Goal: Task Accomplishment & Management: Complete application form

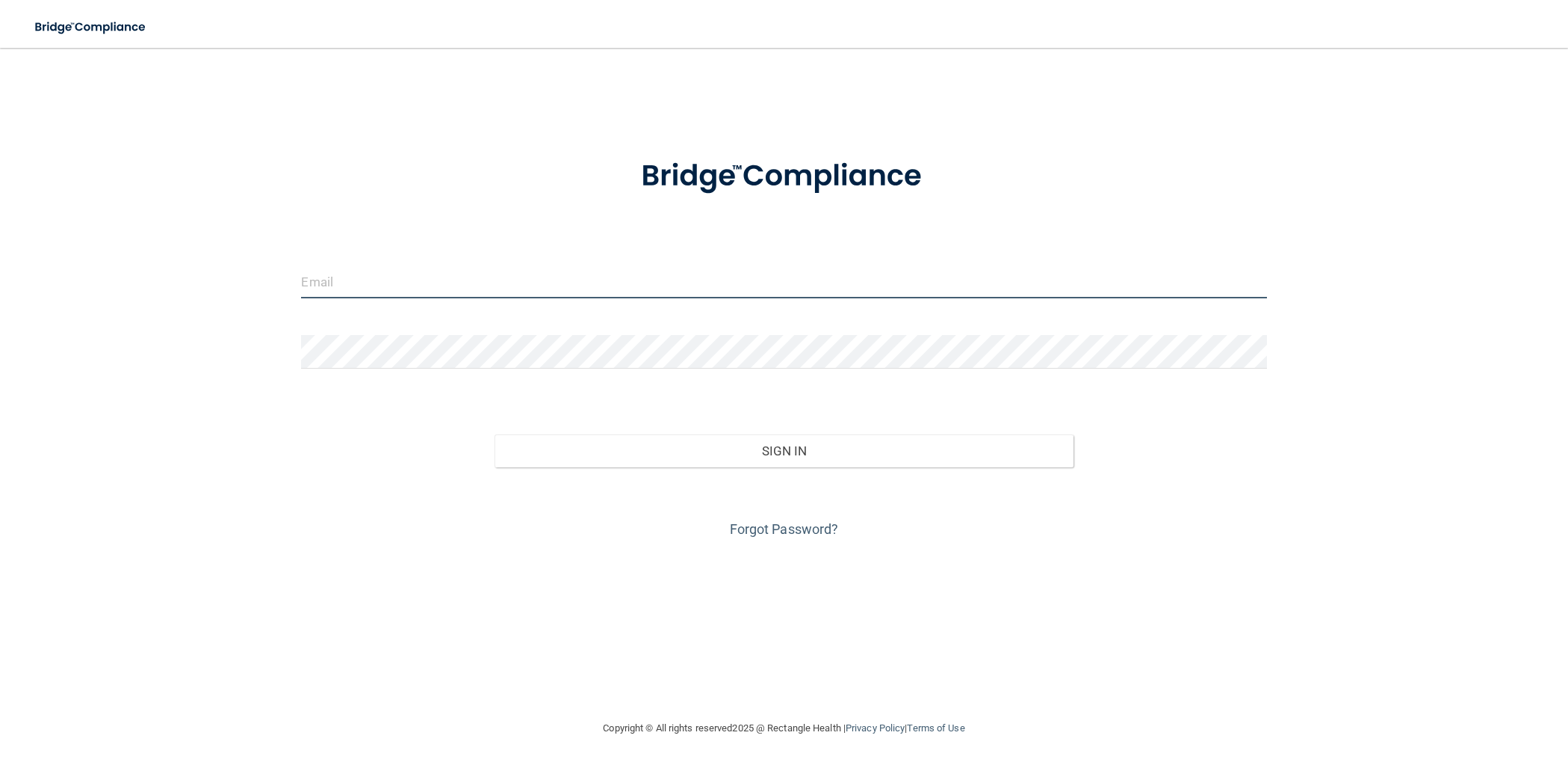
click at [320, 285] on input "email" at bounding box center [784, 281] width 966 height 33
type input "[EMAIL_ADDRESS][DOMAIN_NAME]"
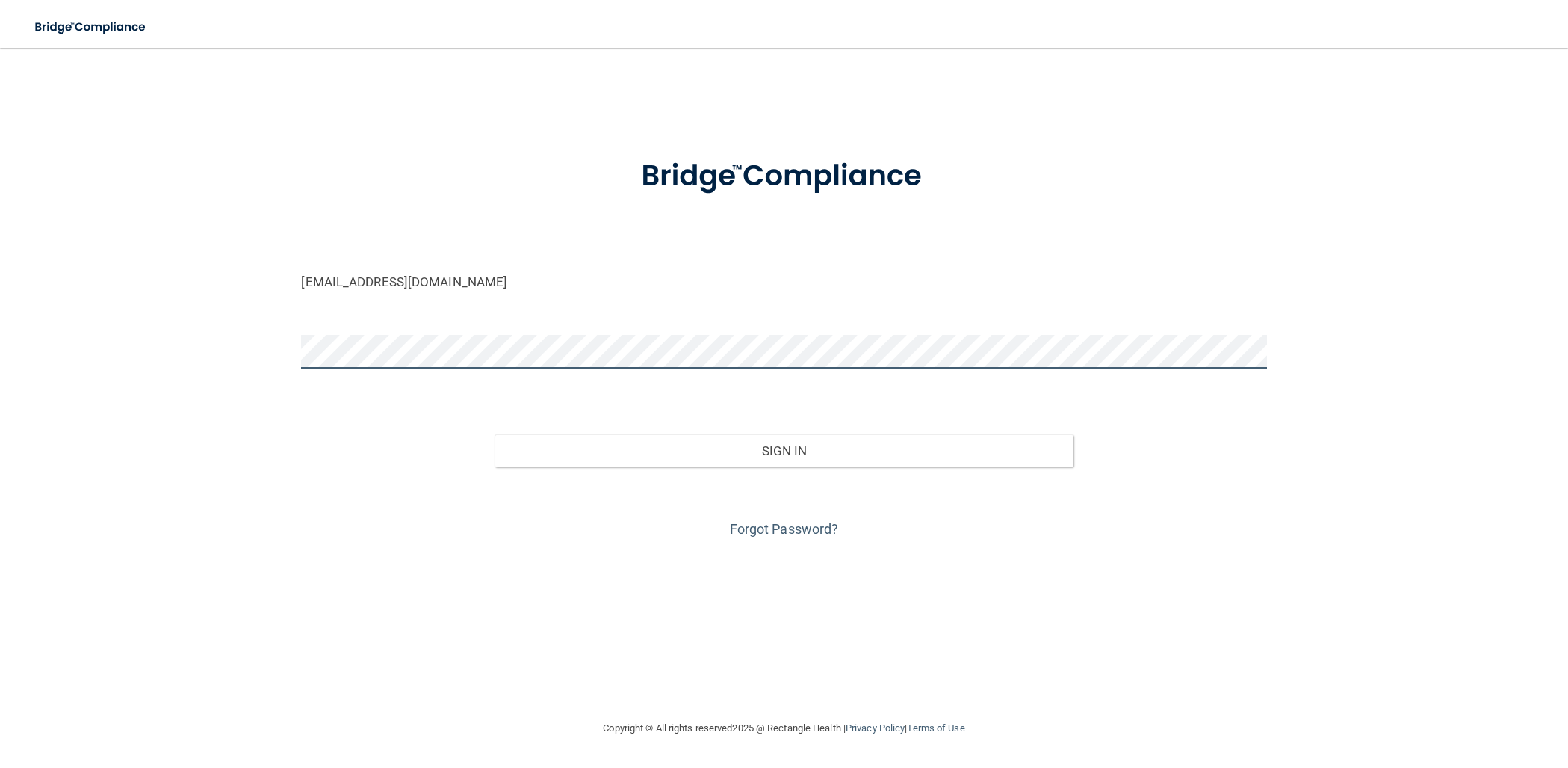
click at [494, 434] on button "Sign In" at bounding box center [784, 450] width 579 height 33
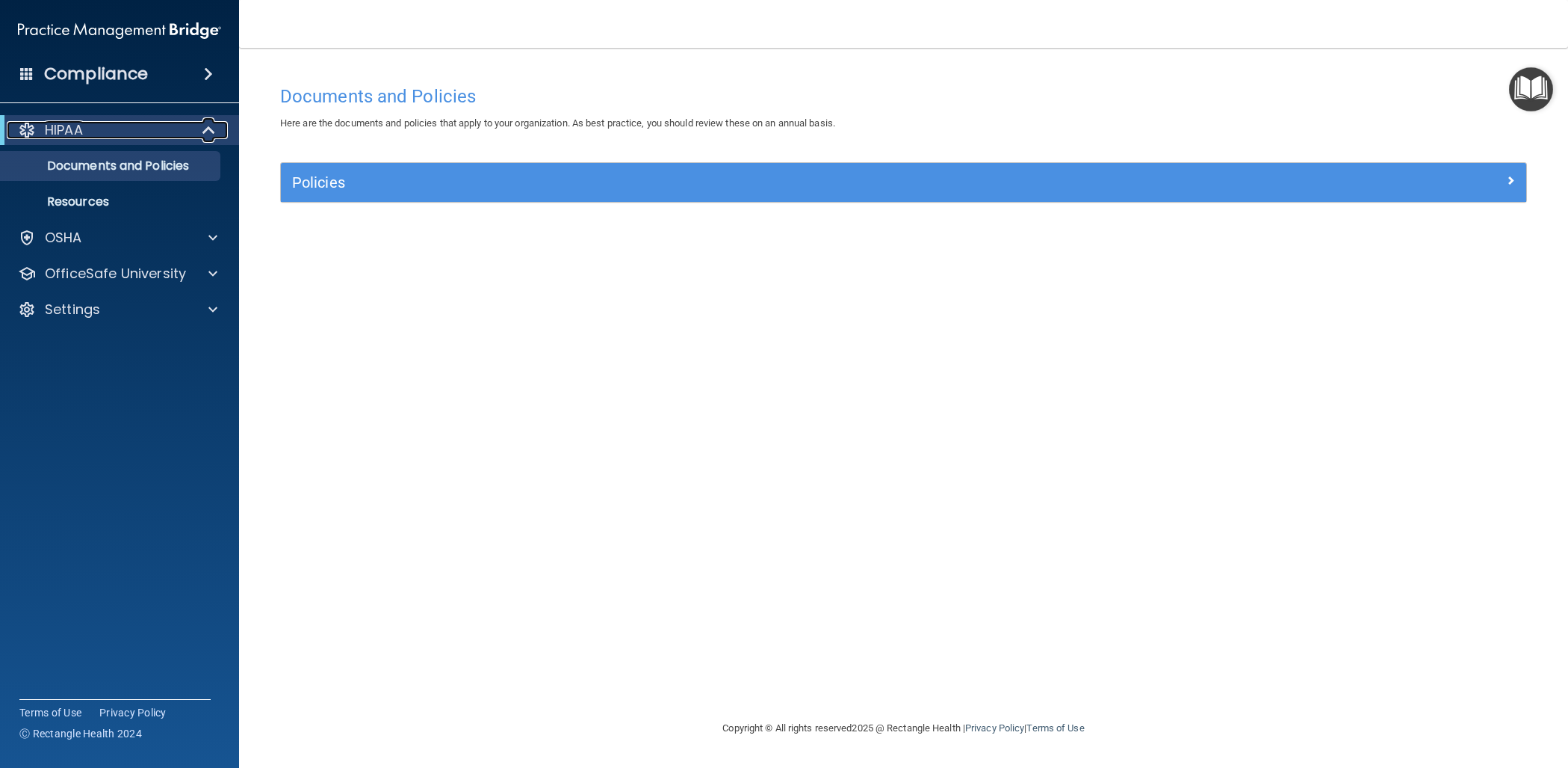
click at [133, 127] on div "HIPAA" at bounding box center [99, 130] width 184 height 18
click at [208, 130] on span at bounding box center [212, 130] width 9 height 18
click at [211, 273] on span at bounding box center [213, 273] width 9 height 18
click at [122, 308] on p "HIPAA Training" at bounding box center [71, 309] width 123 height 15
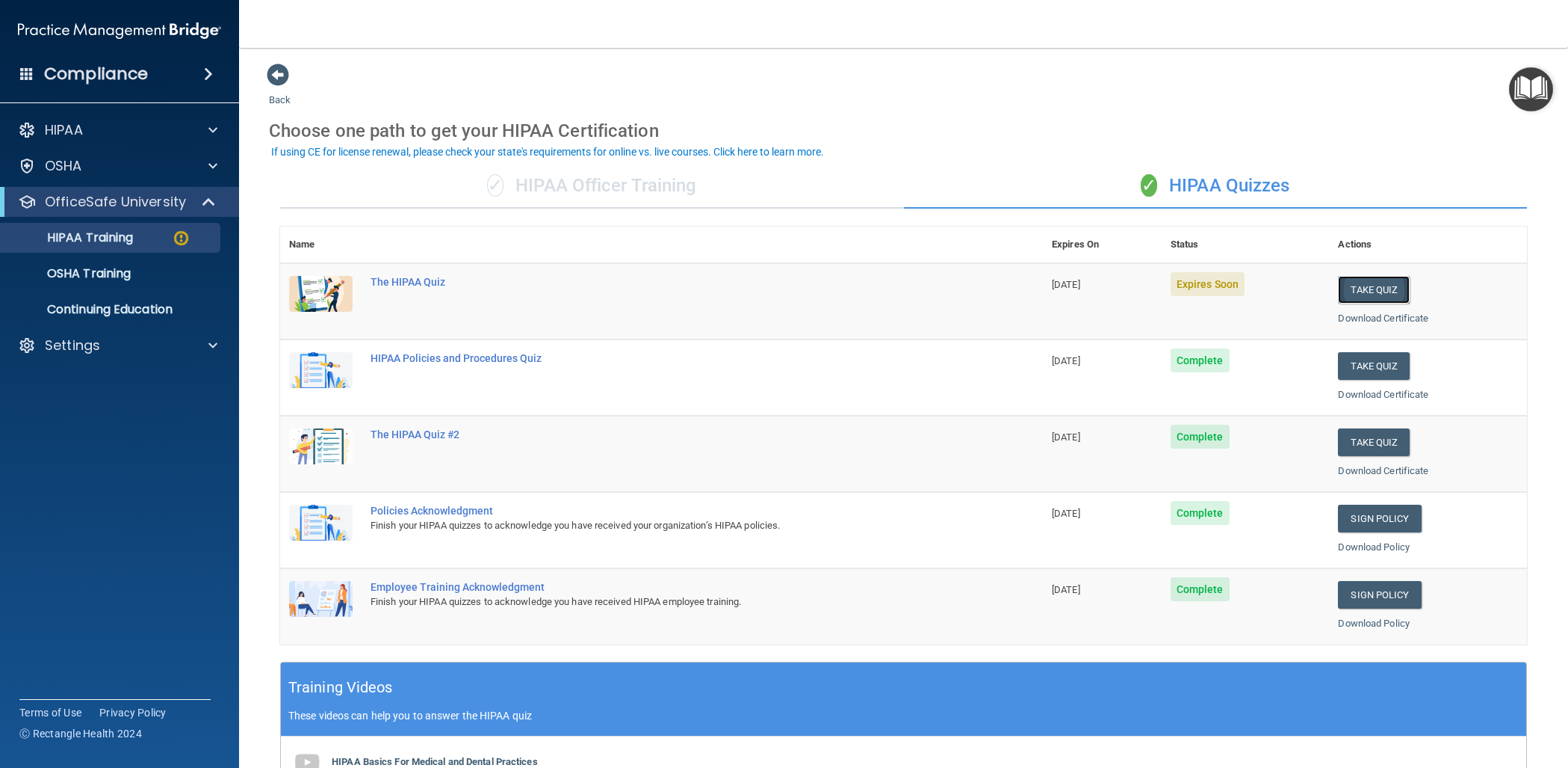
click at [1377, 289] on button "Take Quiz" at bounding box center [1374, 289] width 71 height 27
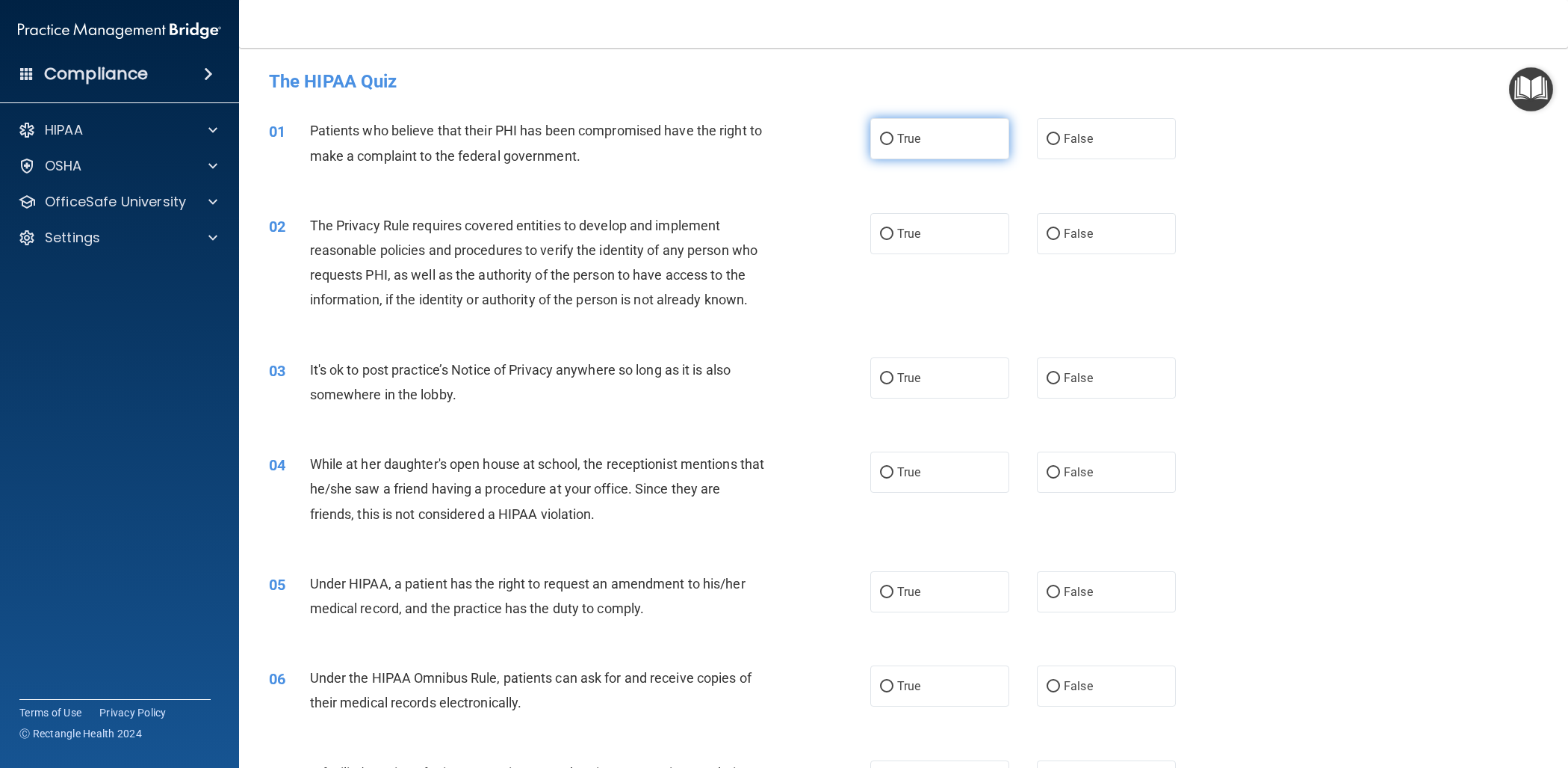
click at [887, 137] on input "True" at bounding box center [887, 139] width 13 height 11
radio input "true"
drag, startPoint x: 886, startPoint y: 136, endPoint x: 980, endPoint y: 141, distance: 94.1
click at [887, 136] on input "True" at bounding box center [887, 139] width 13 height 11
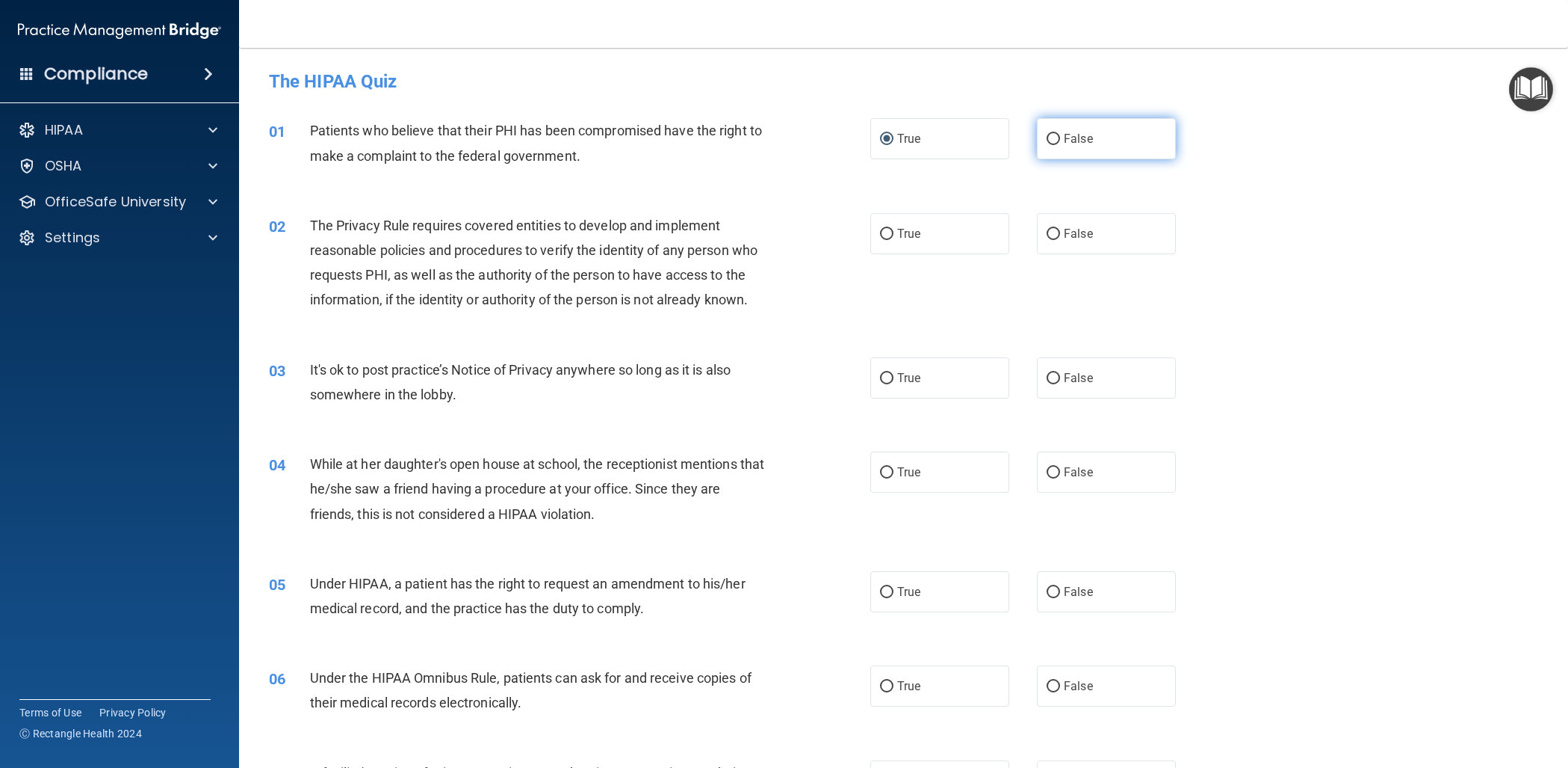
click at [1054, 138] on input "False" at bounding box center [1054, 139] width 13 height 11
radio input "true"
radio input "false"
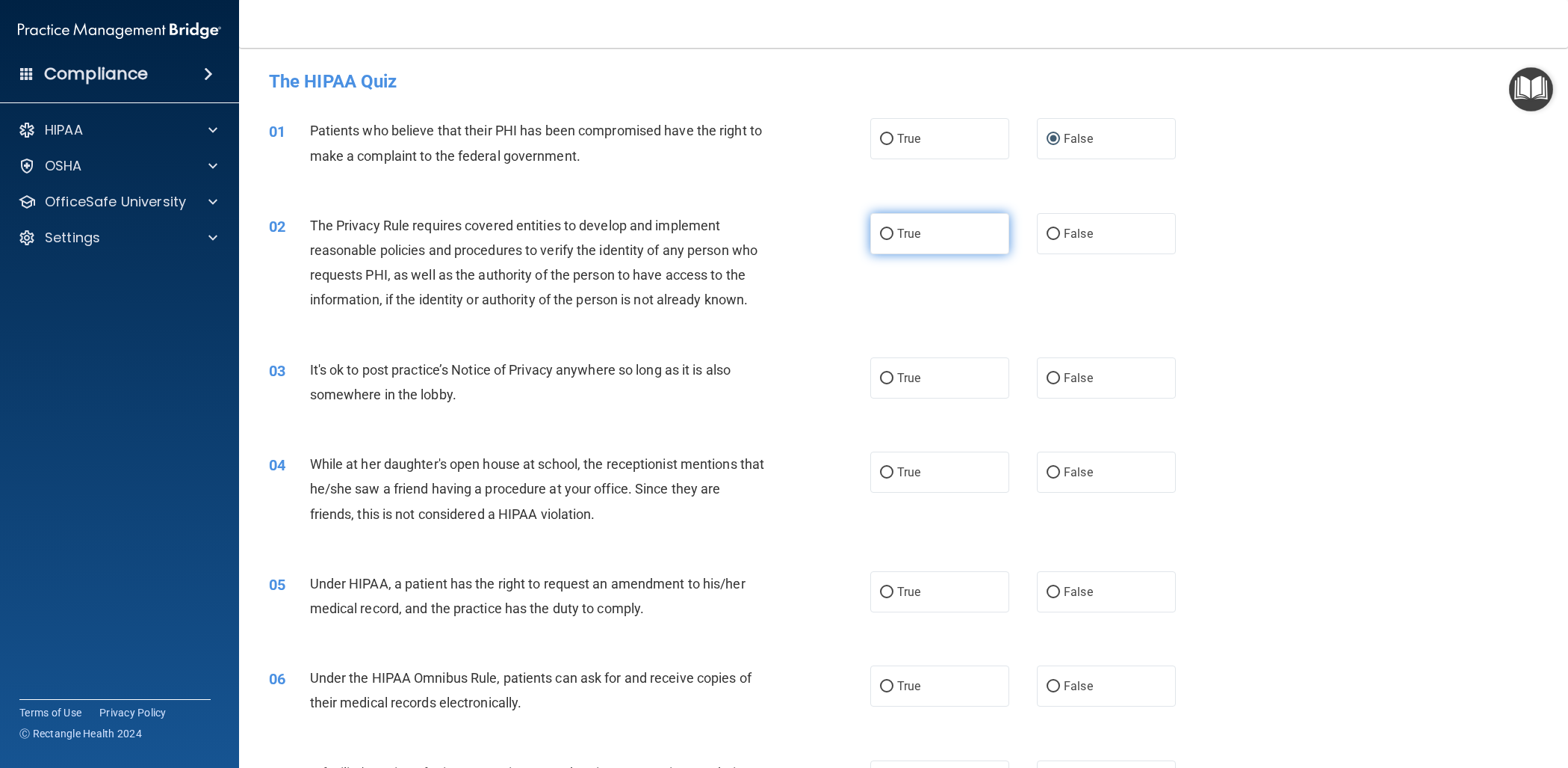
click at [890, 234] on input "True" at bounding box center [887, 234] width 13 height 11
radio input "true"
click at [889, 377] on input "True" at bounding box center [887, 378] width 13 height 11
radio input "true"
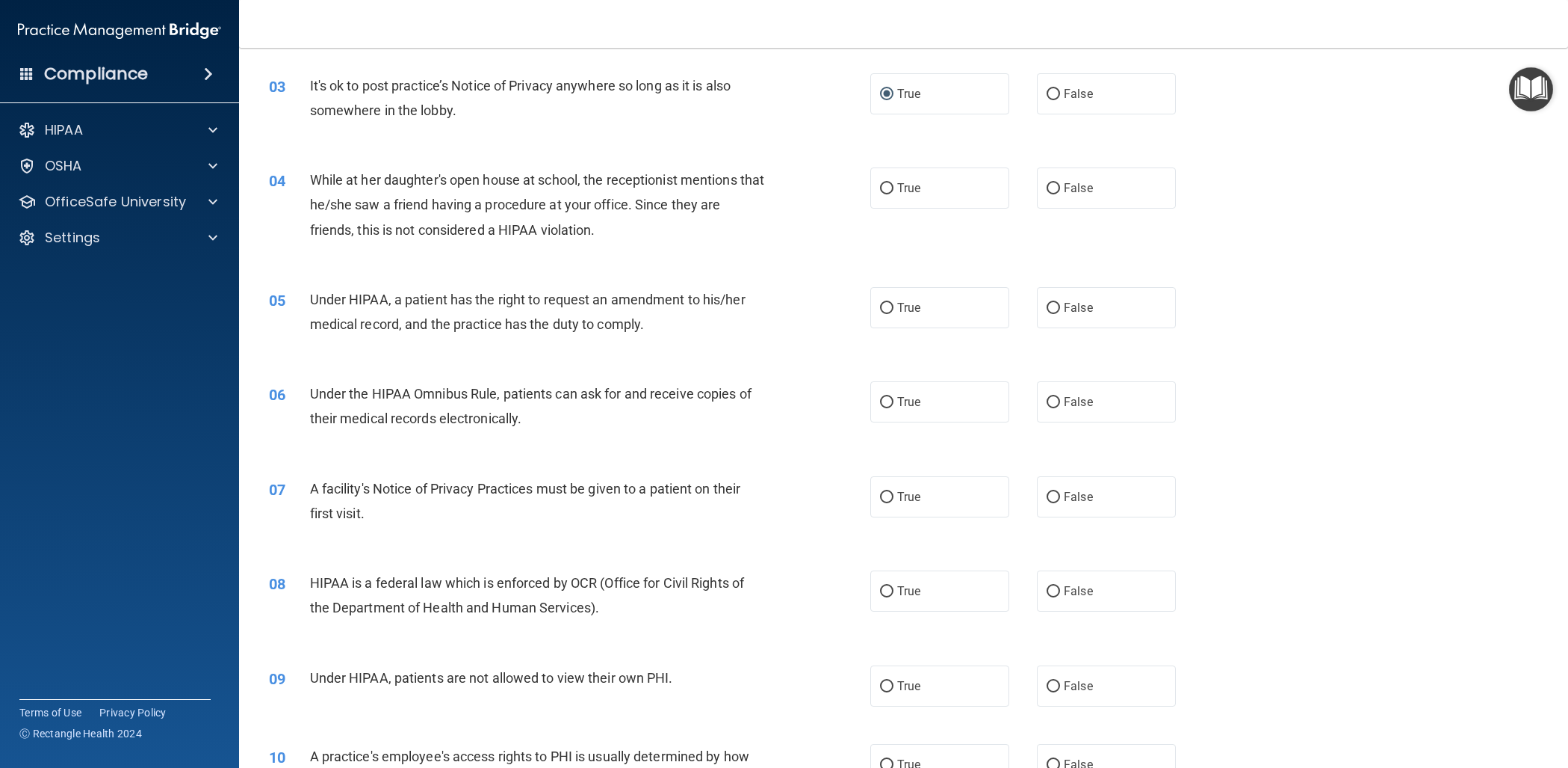
scroll to position [287, 0]
click at [1054, 187] on input "False" at bounding box center [1054, 185] width 13 height 11
radio input "true"
click at [889, 303] on input "True" at bounding box center [887, 305] width 13 height 11
radio input "true"
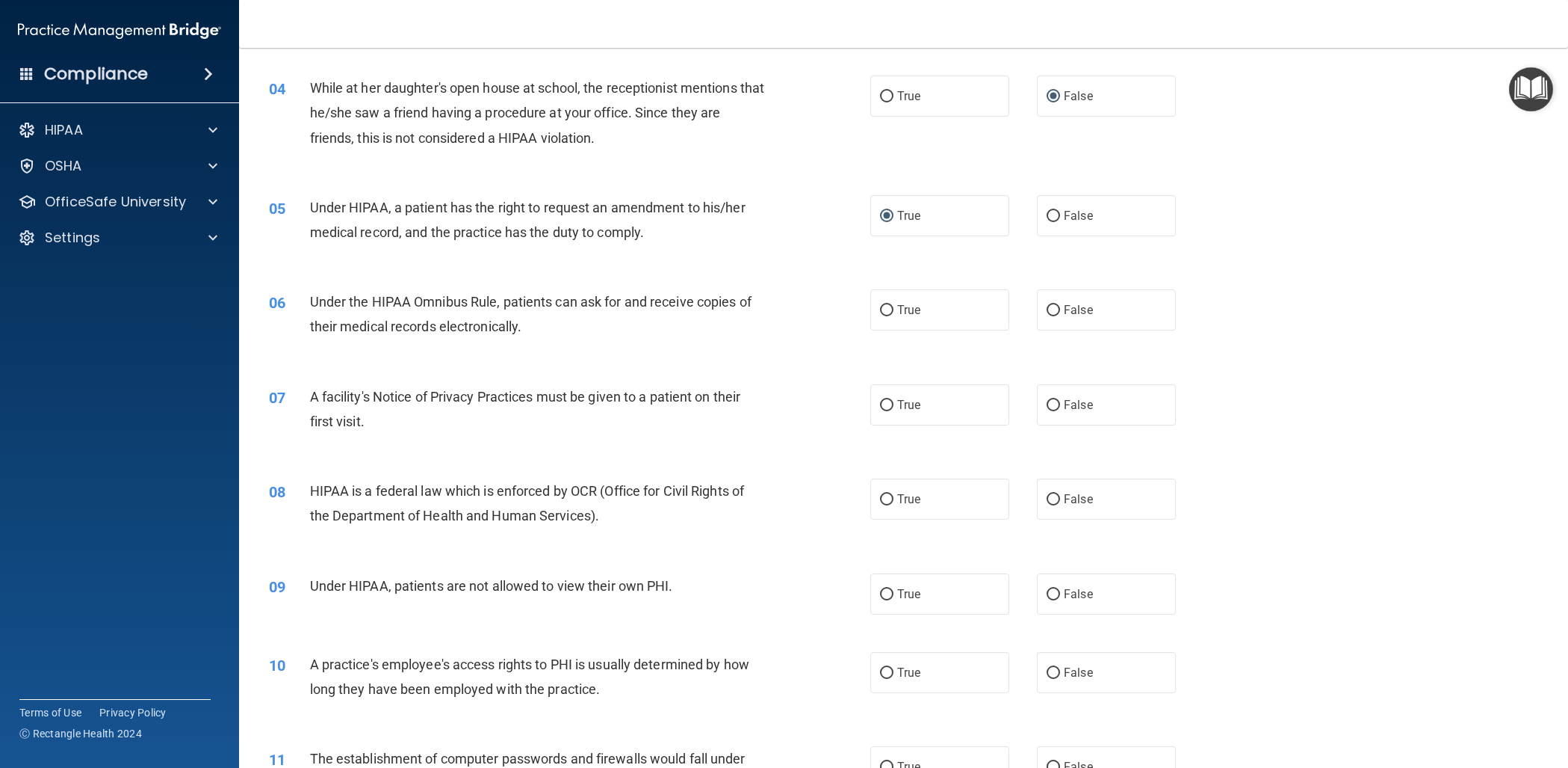
scroll to position [382, 0]
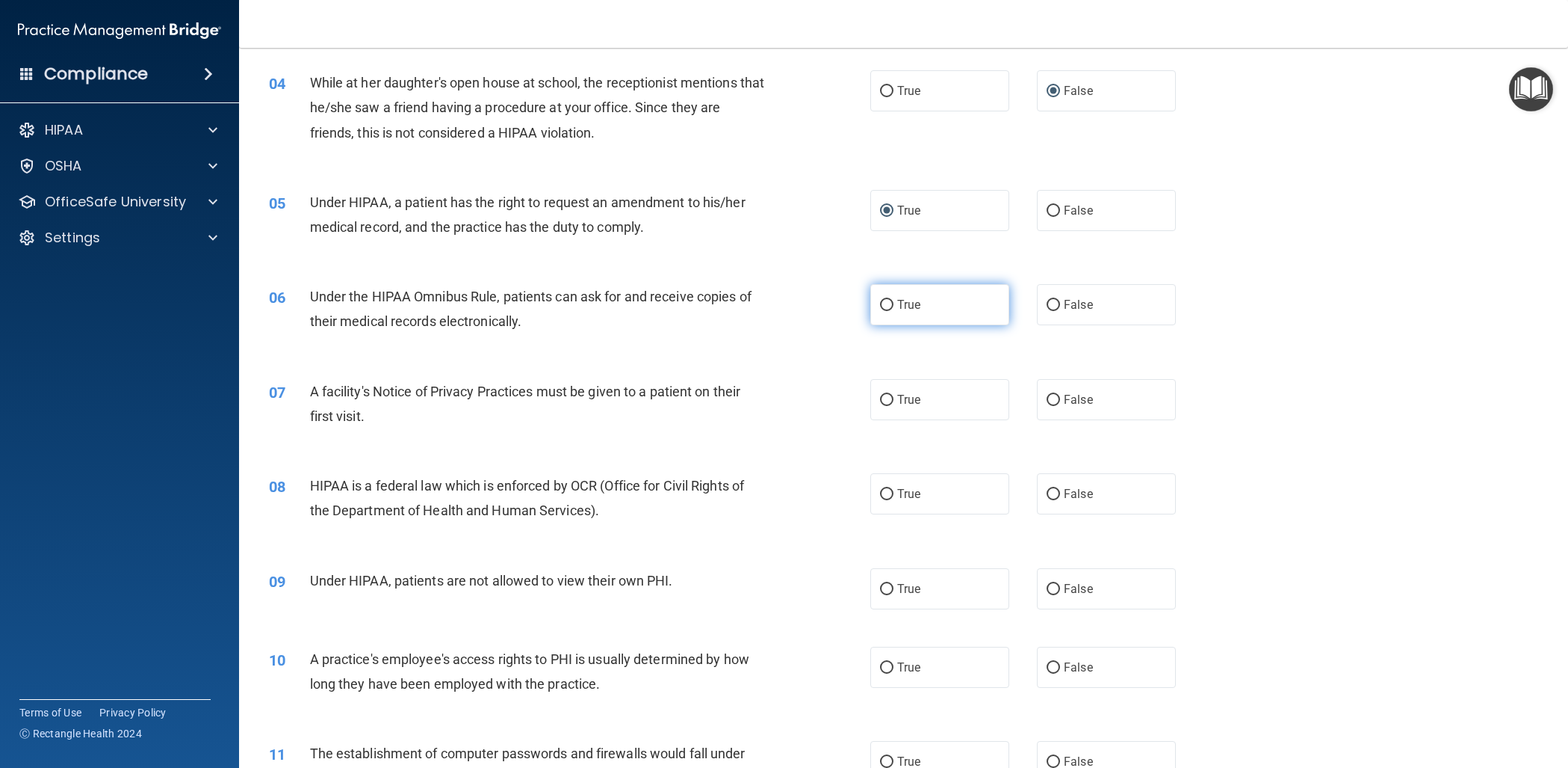
click at [887, 304] on input "True" at bounding box center [887, 305] width 13 height 11
radio input "true"
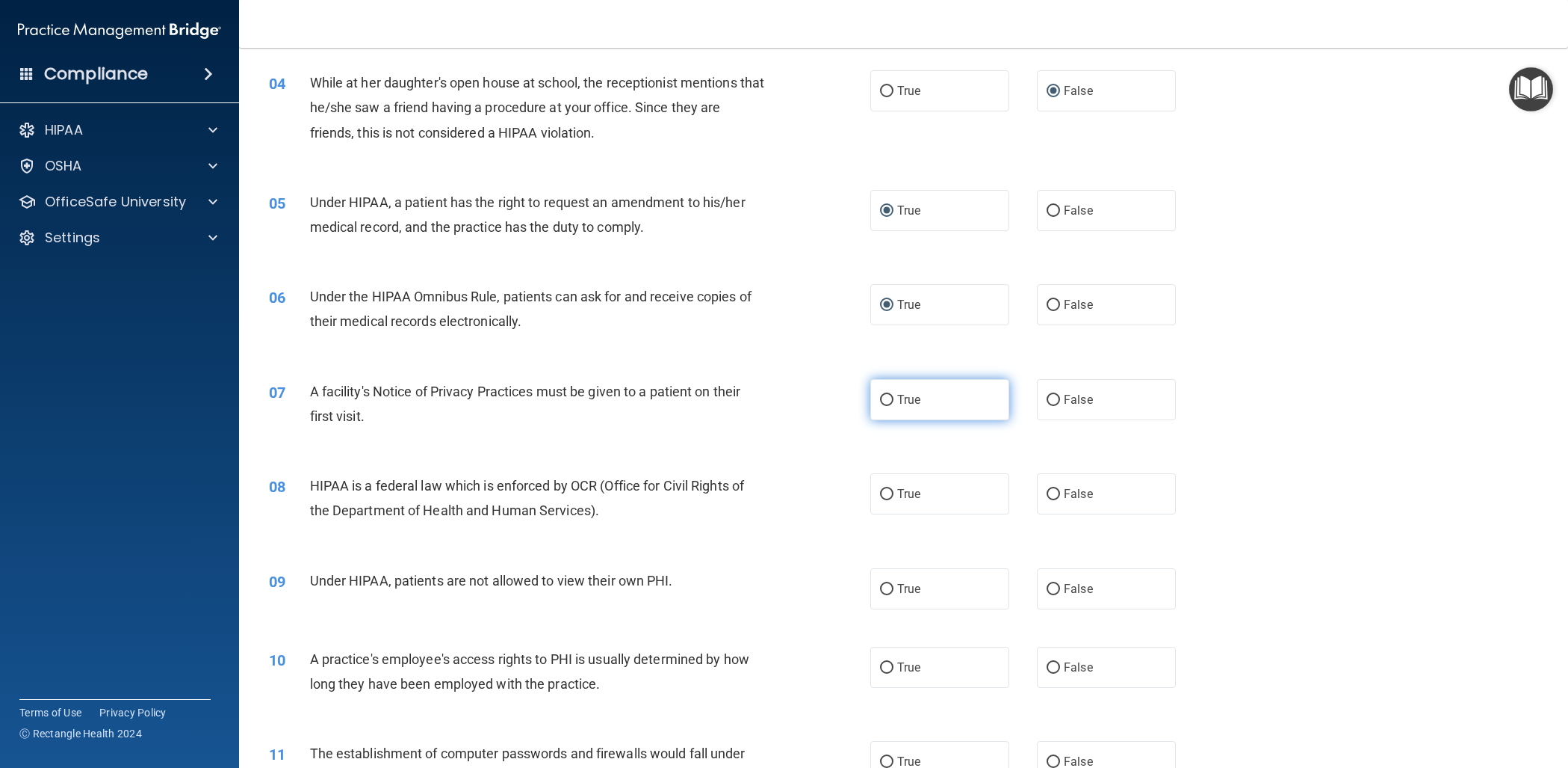
click at [890, 397] on input "True" at bounding box center [887, 400] width 13 height 11
radio input "true"
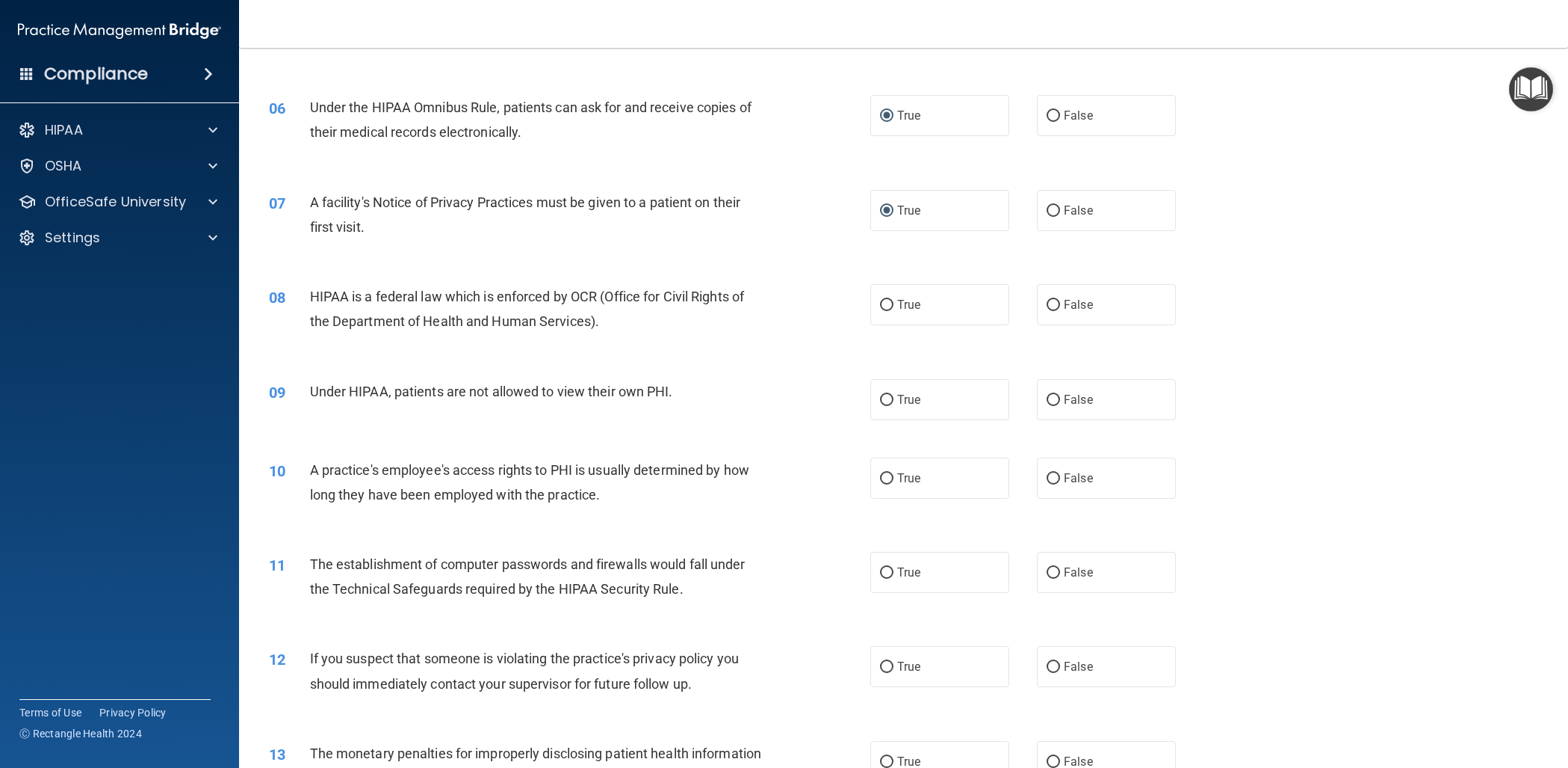
scroll to position [575, 0]
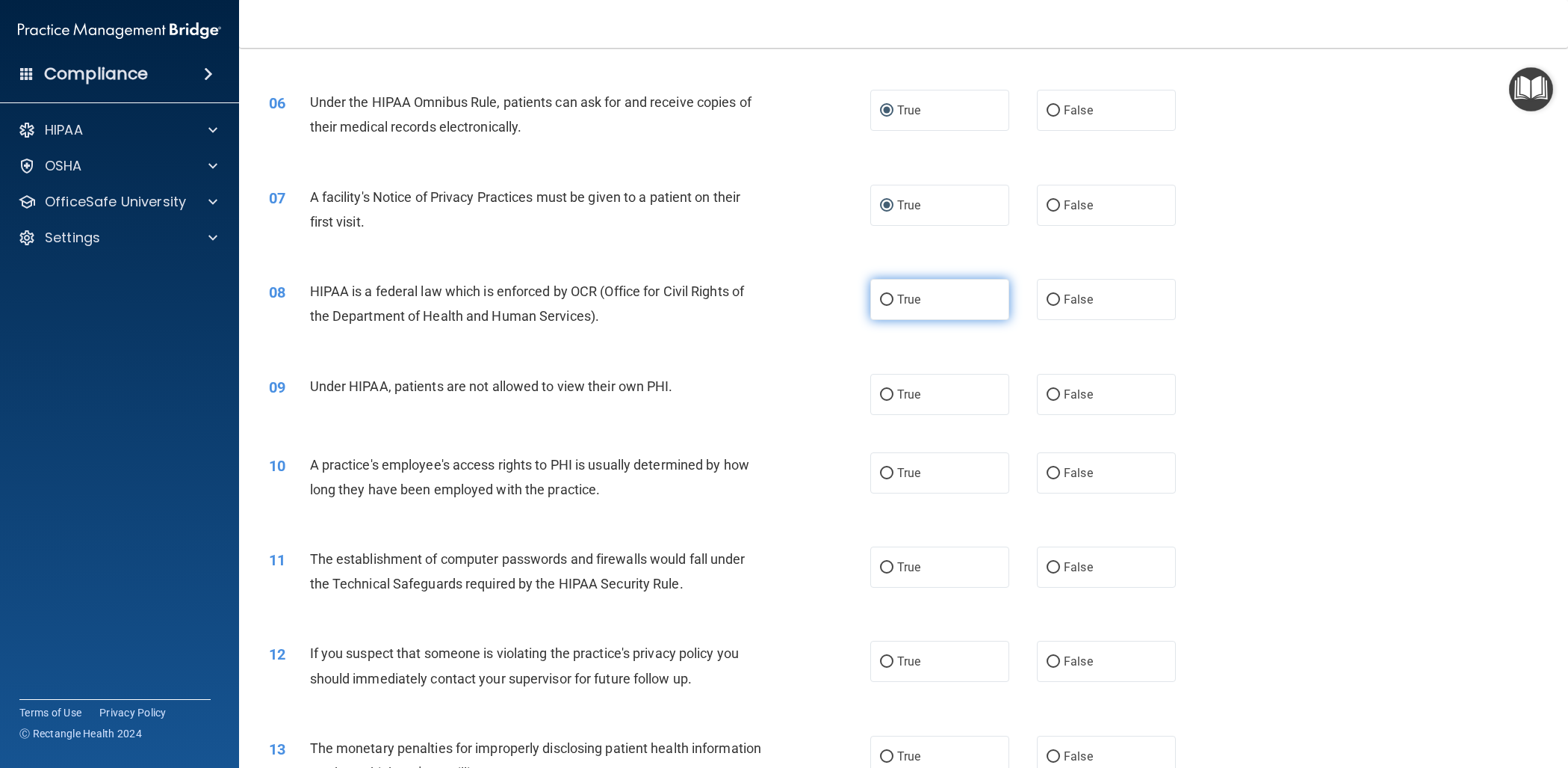
click at [886, 299] on input "True" at bounding box center [887, 299] width 13 height 11
radio input "true"
click at [1053, 392] on input "False" at bounding box center [1054, 395] width 13 height 11
radio input "true"
click at [1056, 470] on input "False" at bounding box center [1054, 473] width 13 height 11
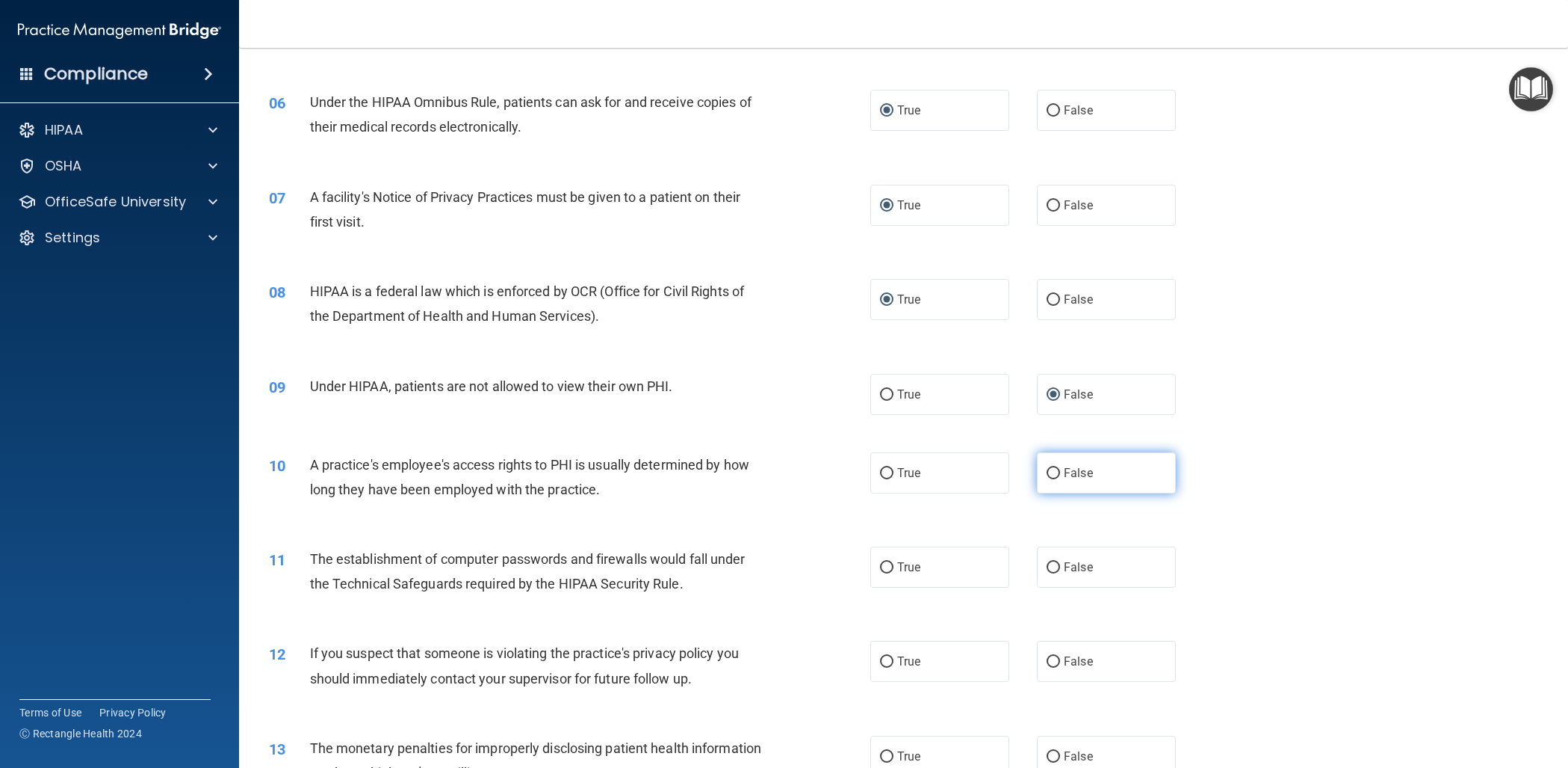
radio input "true"
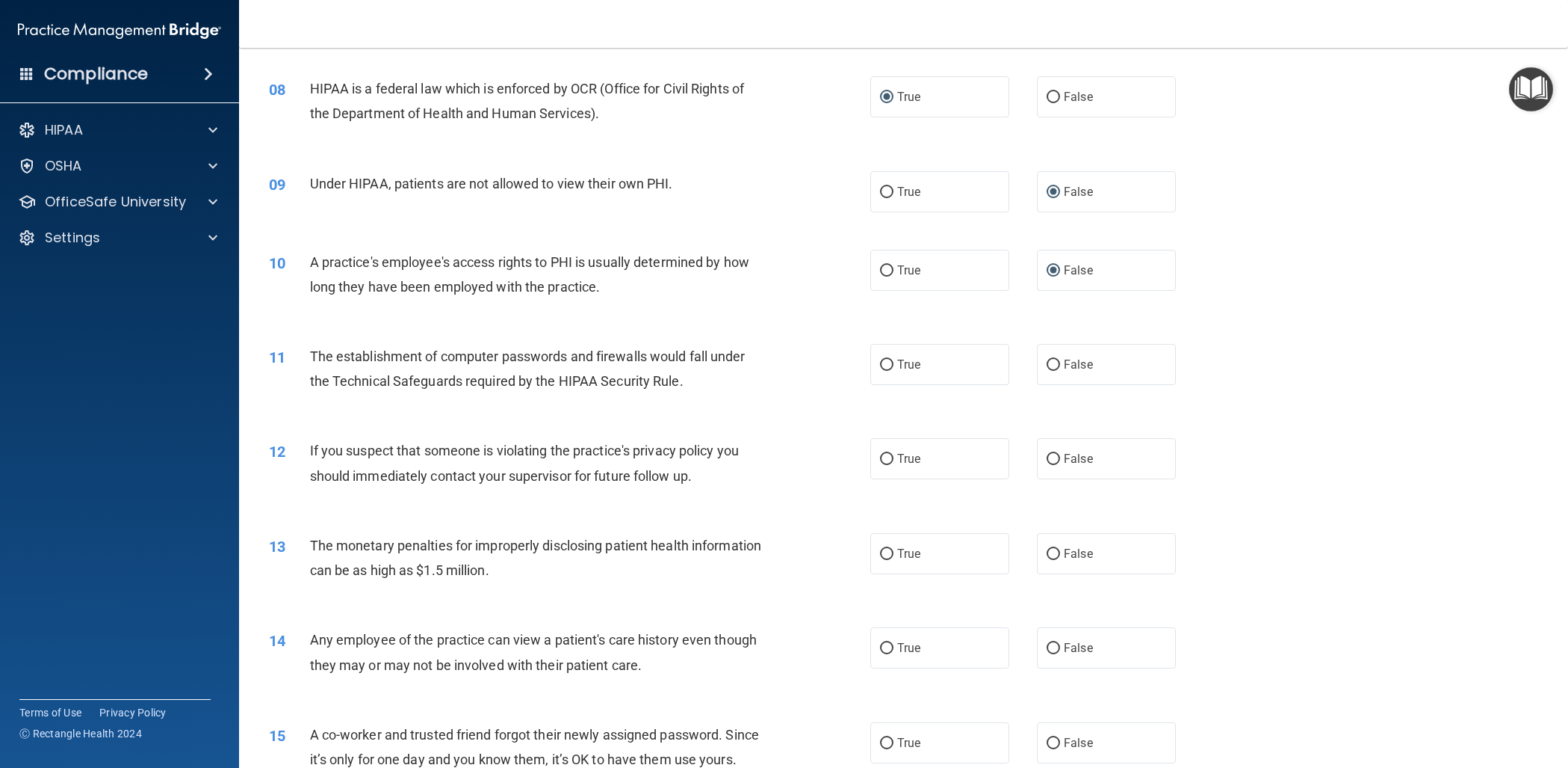
scroll to position [782, 0]
click at [890, 360] on input "True" at bounding box center [887, 361] width 13 height 11
radio input "true"
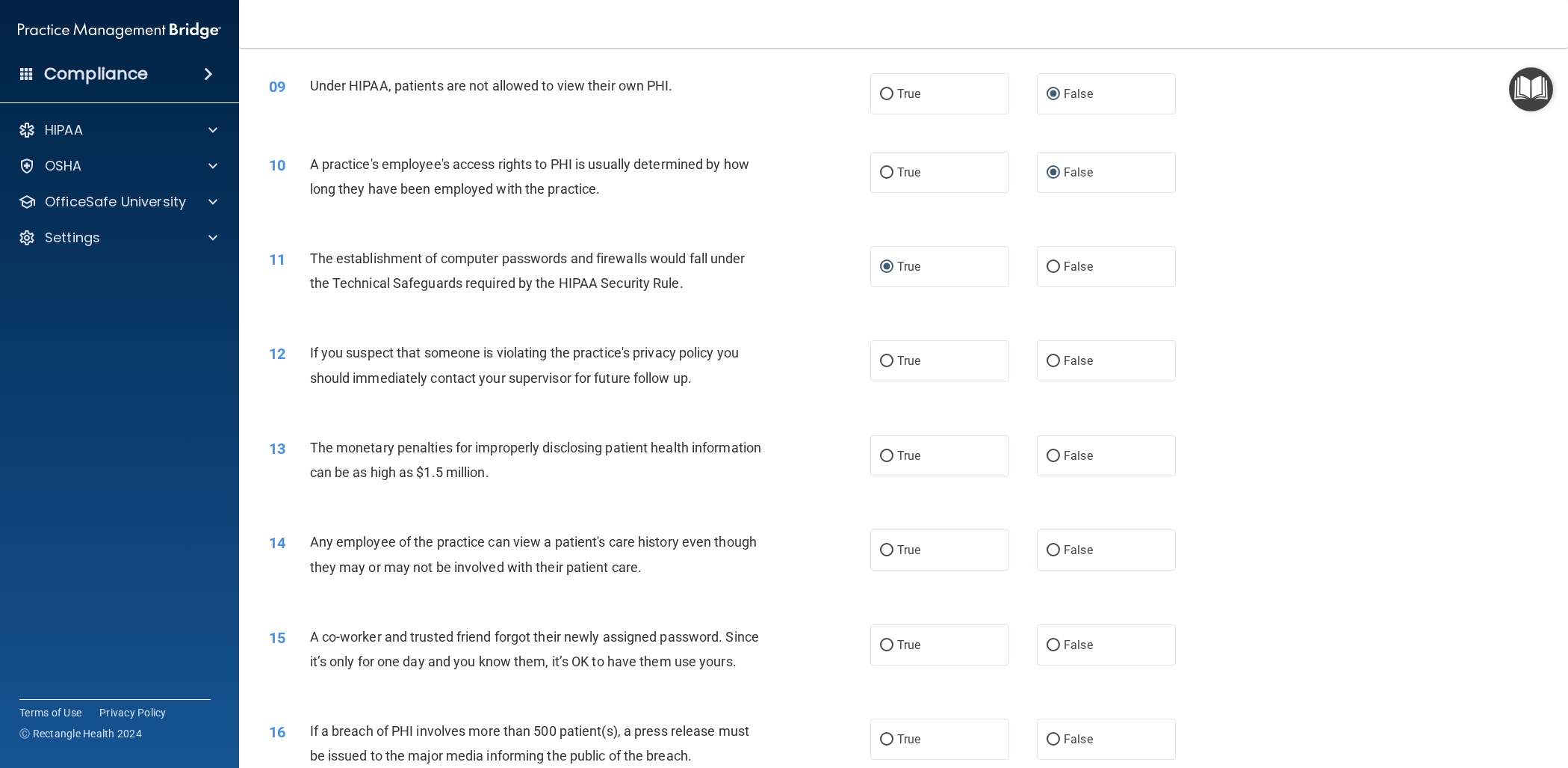
scroll to position [879, 0]
click at [886, 358] on input "True" at bounding box center [887, 357] width 13 height 11
radio input "true"
click at [888, 451] on input "True" at bounding box center [887, 452] width 13 height 11
radio input "true"
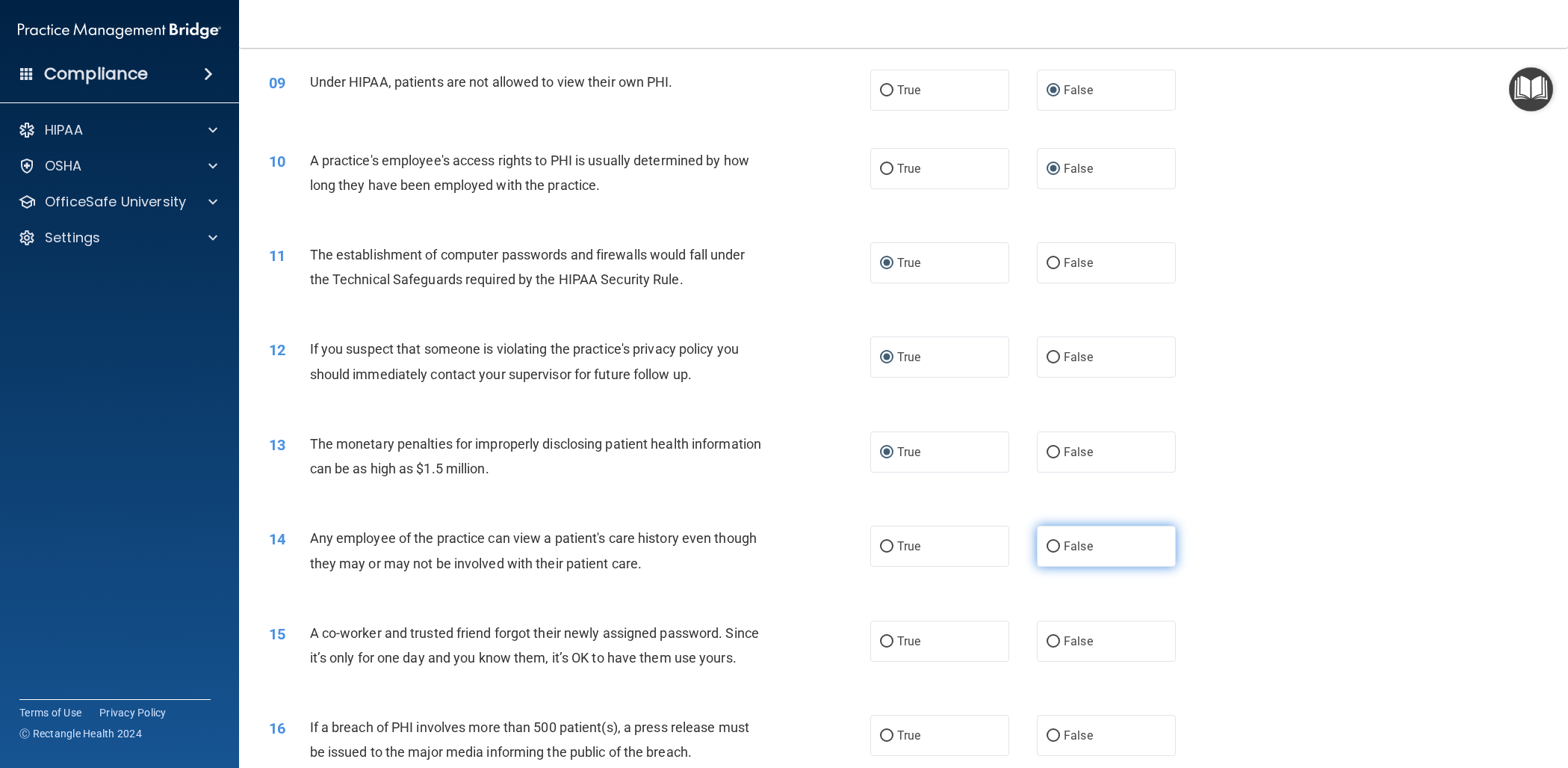
click at [1055, 545] on input "False" at bounding box center [1054, 546] width 13 height 11
radio input "true"
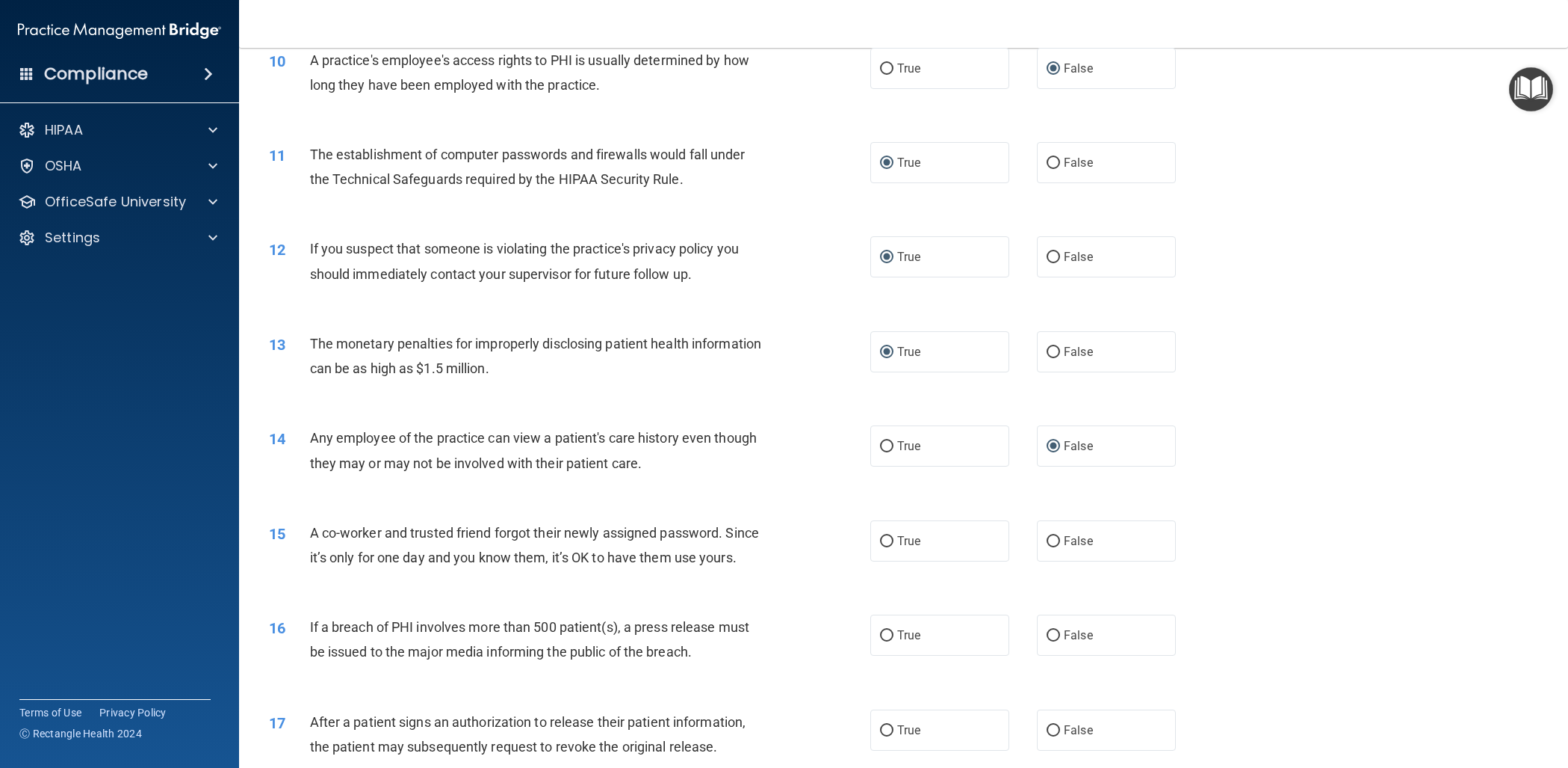
scroll to position [1004, 0]
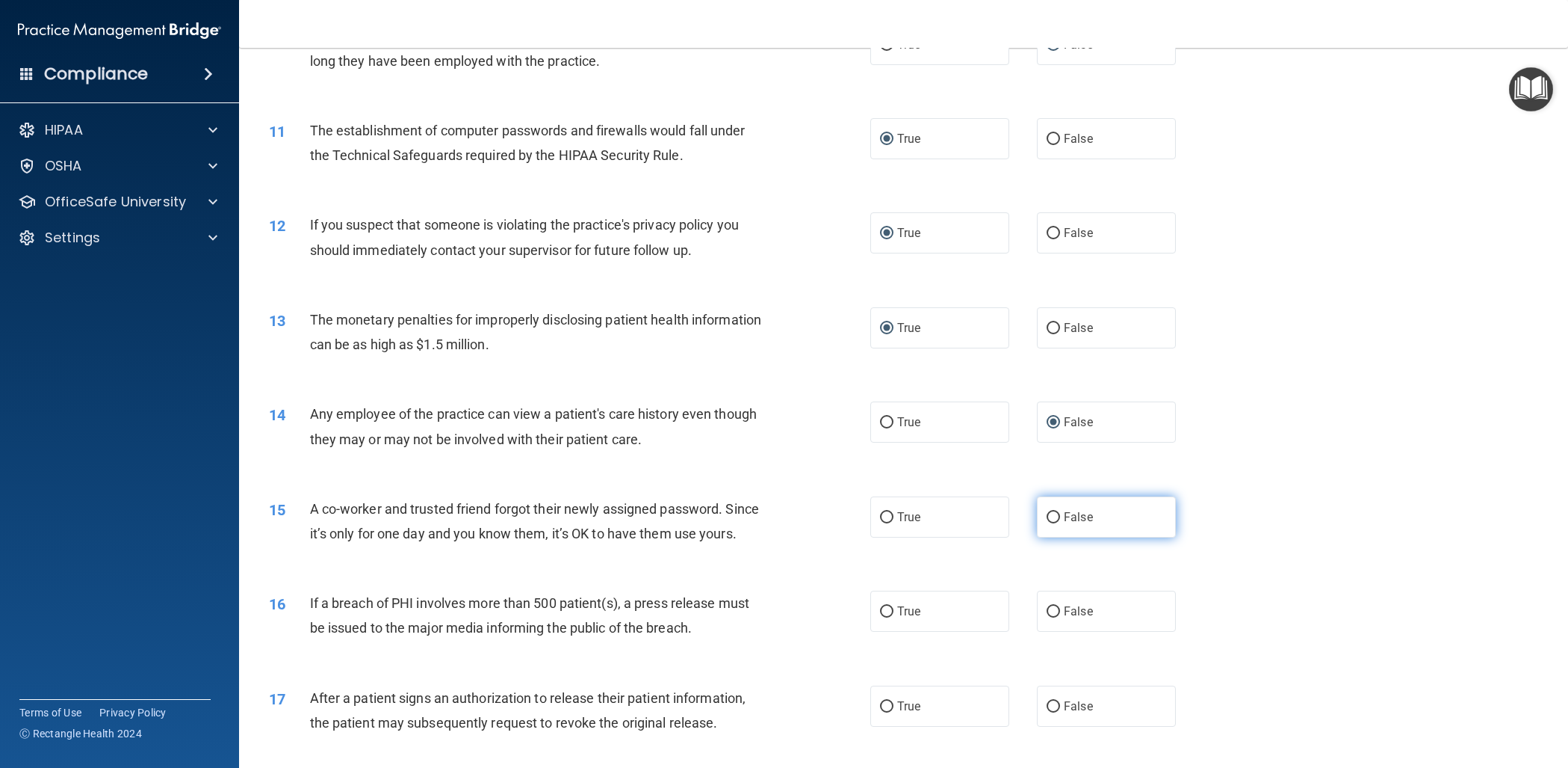
click at [1053, 515] on input "False" at bounding box center [1054, 517] width 13 height 11
radio input "true"
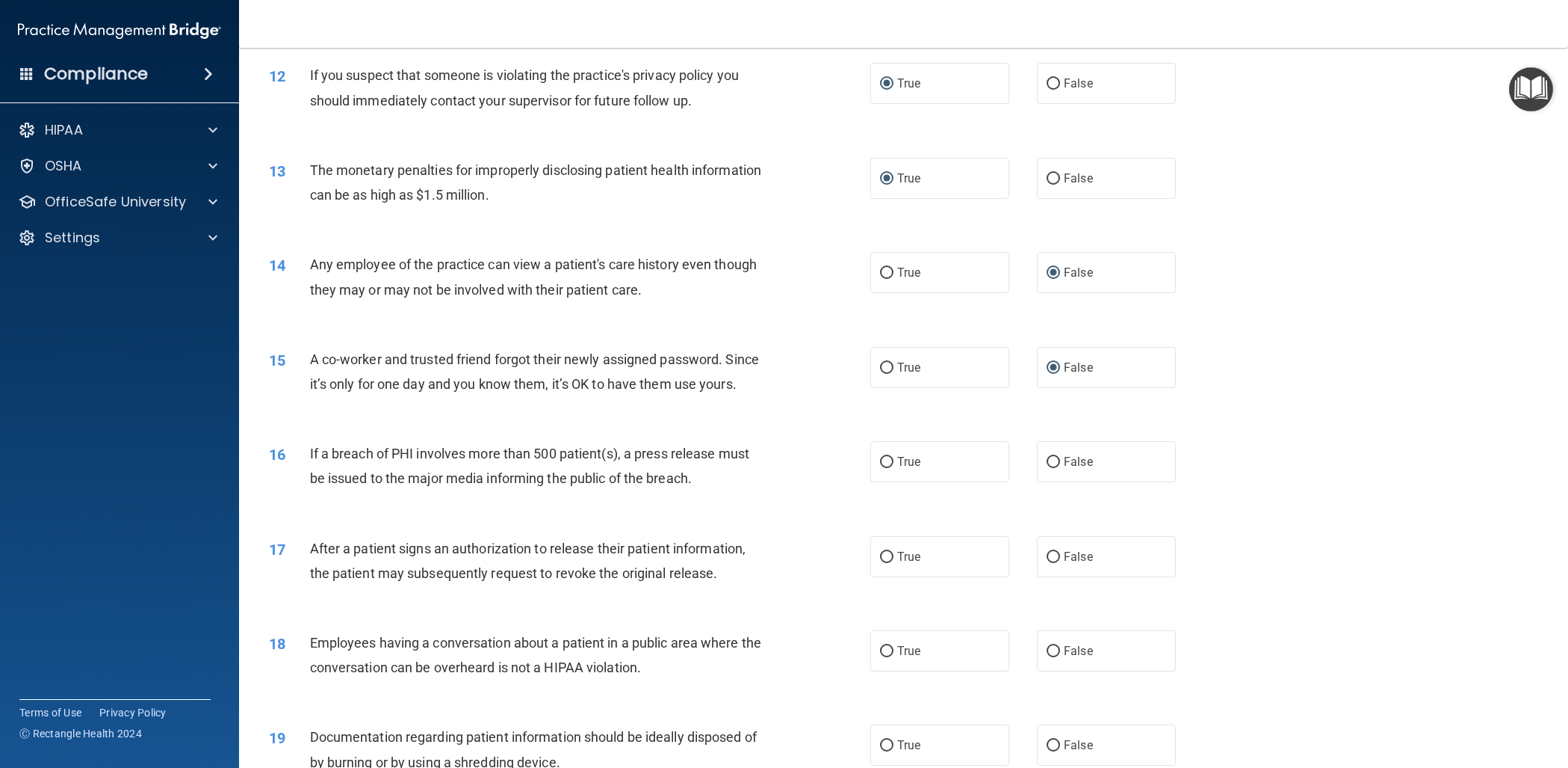
scroll to position [1163, 0]
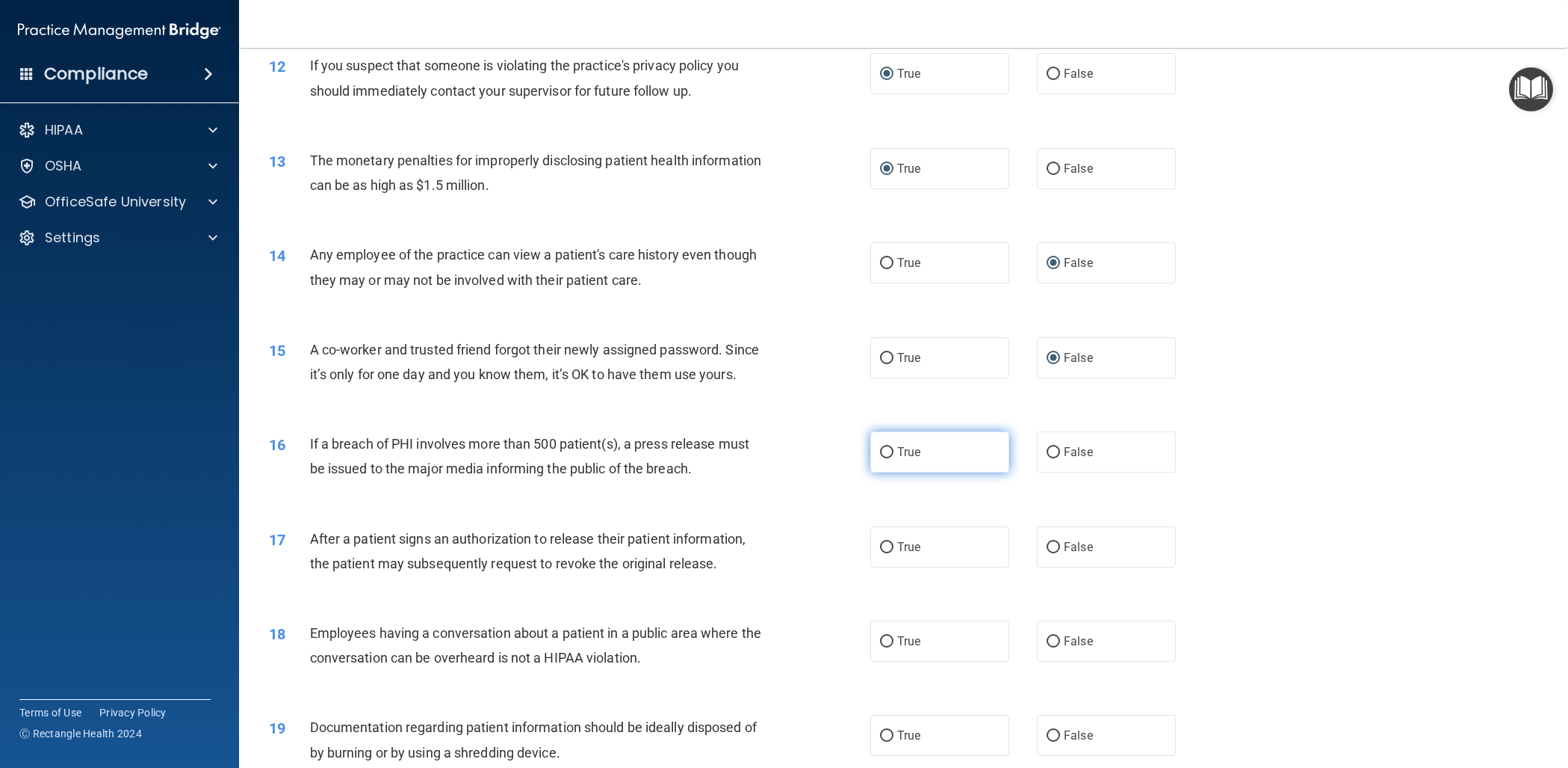
click at [886, 451] on input "True" at bounding box center [887, 452] width 13 height 11
radio input "true"
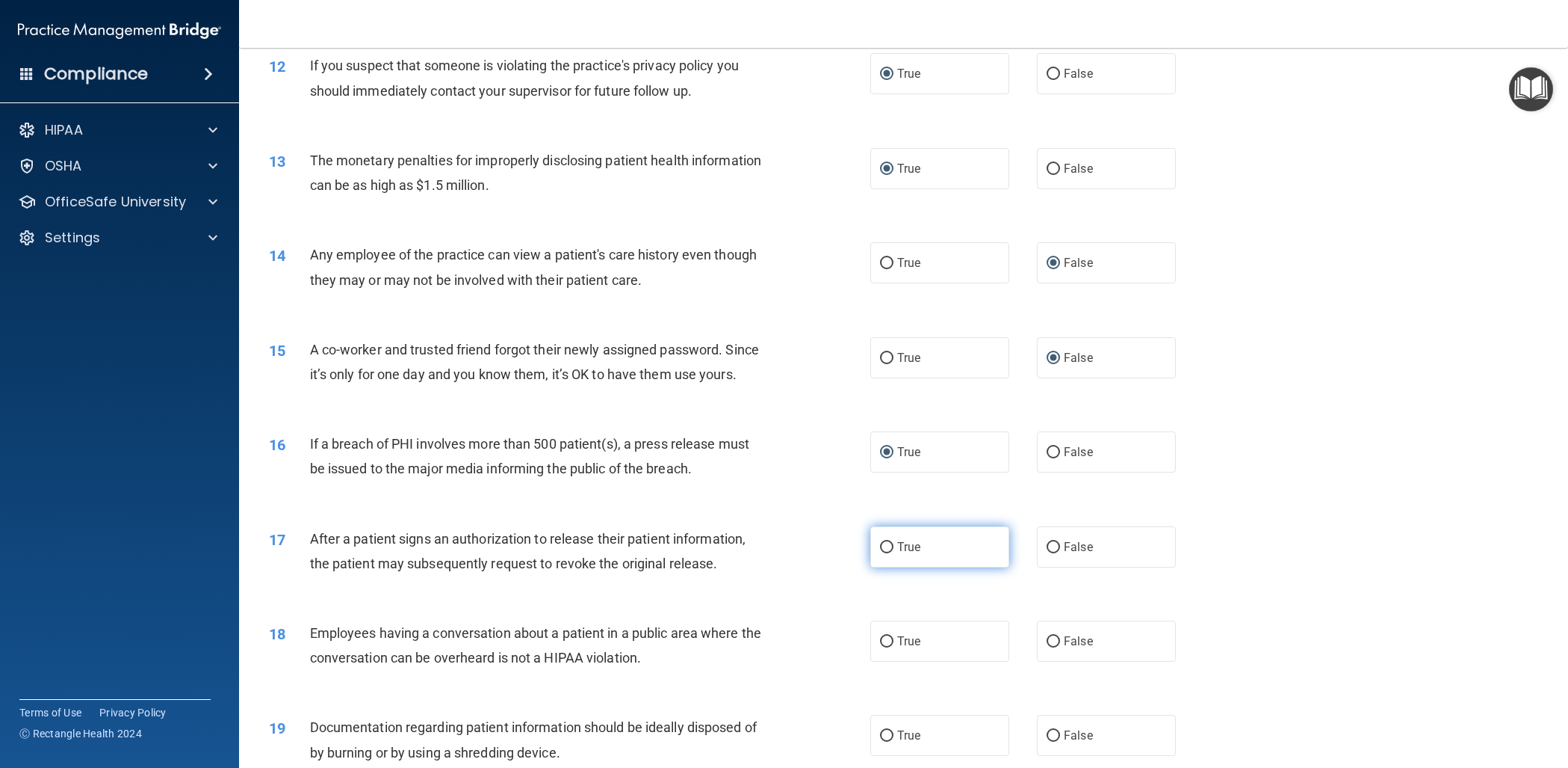
click at [889, 545] on input "True" at bounding box center [887, 547] width 13 height 11
radio input "true"
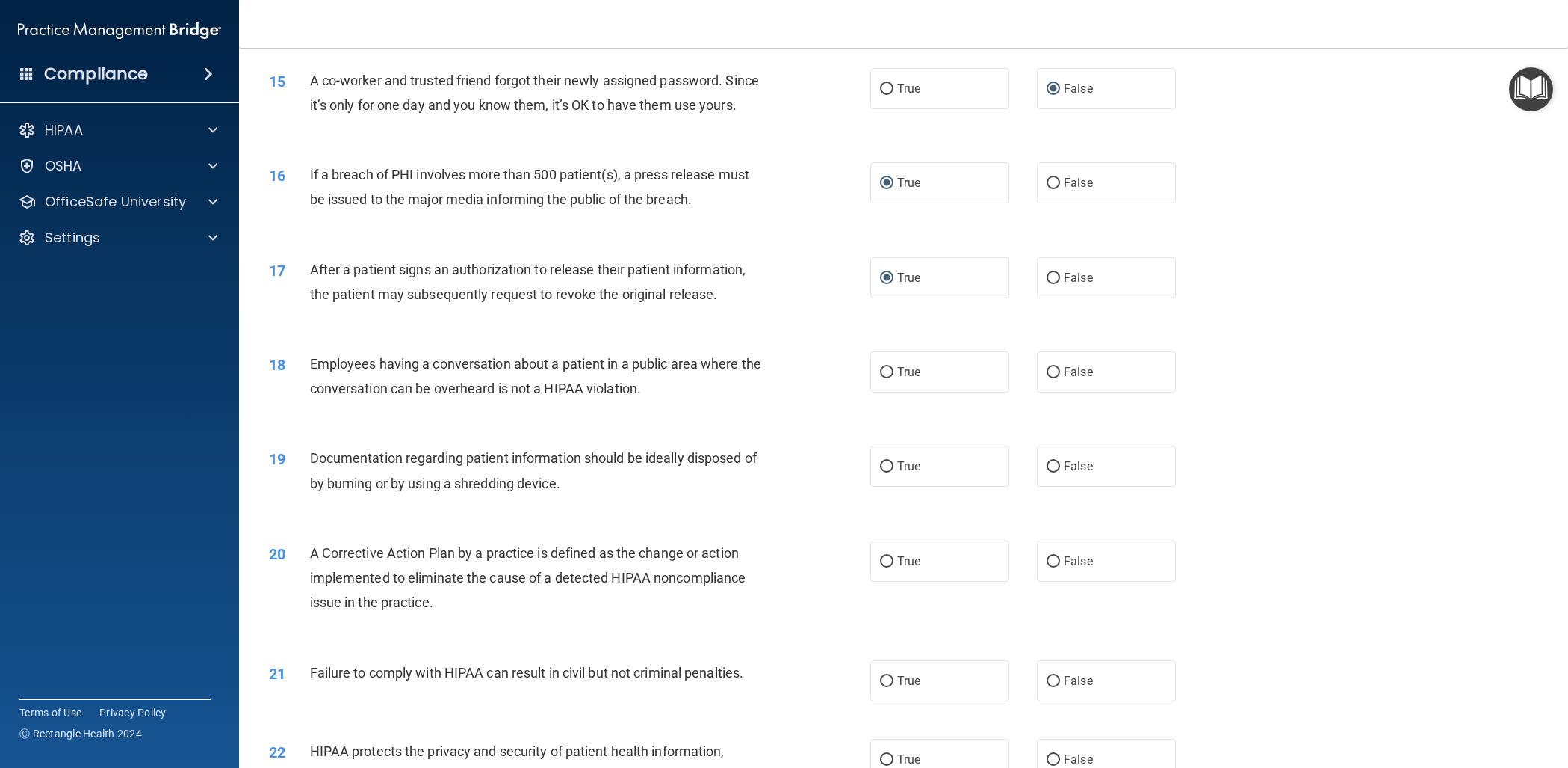
scroll to position [1435, 0]
click at [1054, 369] on input "False" at bounding box center [1054, 370] width 13 height 11
radio input "true"
click at [885, 465] on input "True" at bounding box center [887, 464] width 13 height 11
radio input "true"
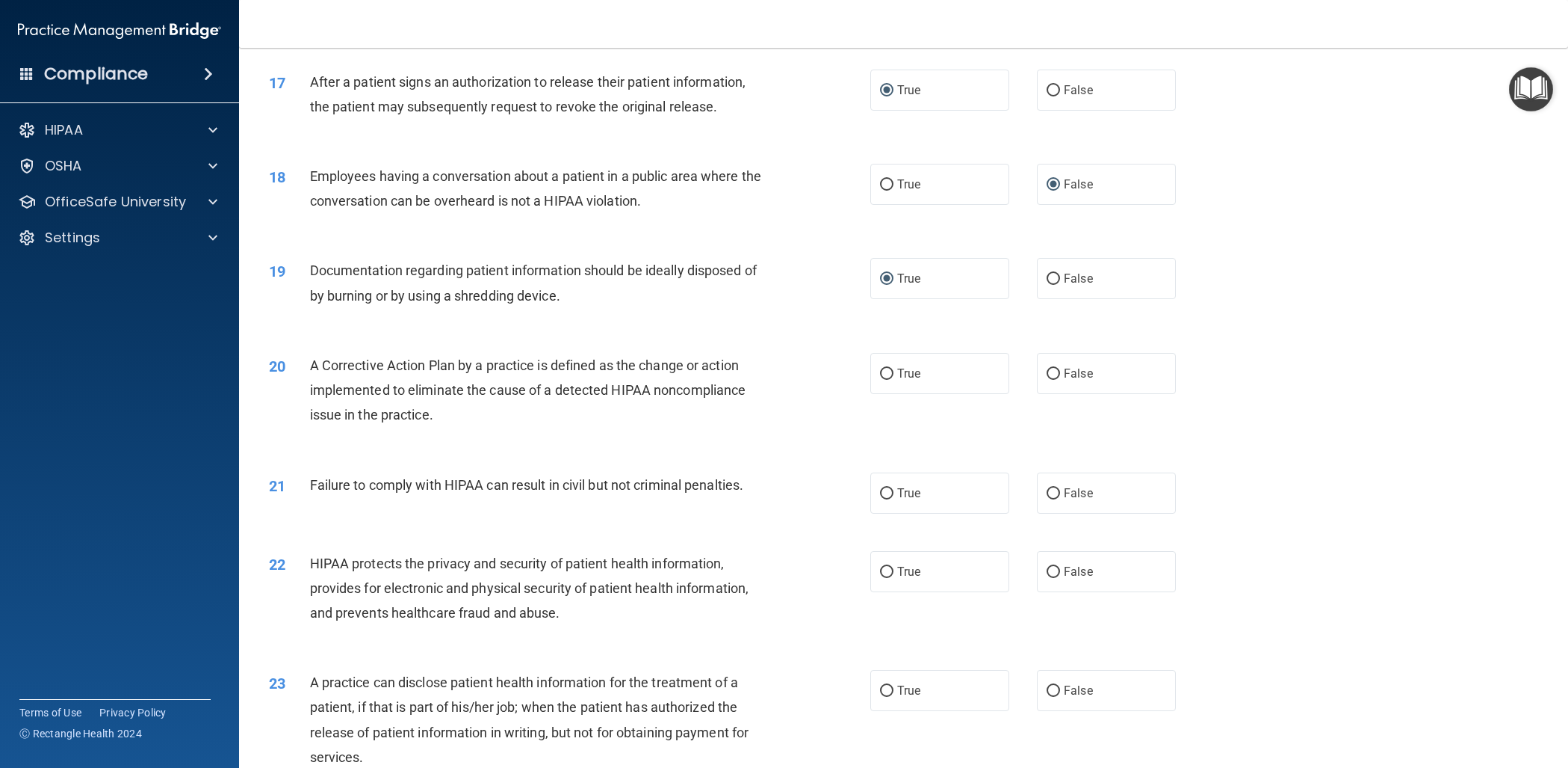
scroll to position [1623, 0]
click at [886, 369] on input "True" at bounding box center [887, 370] width 13 height 11
radio input "true"
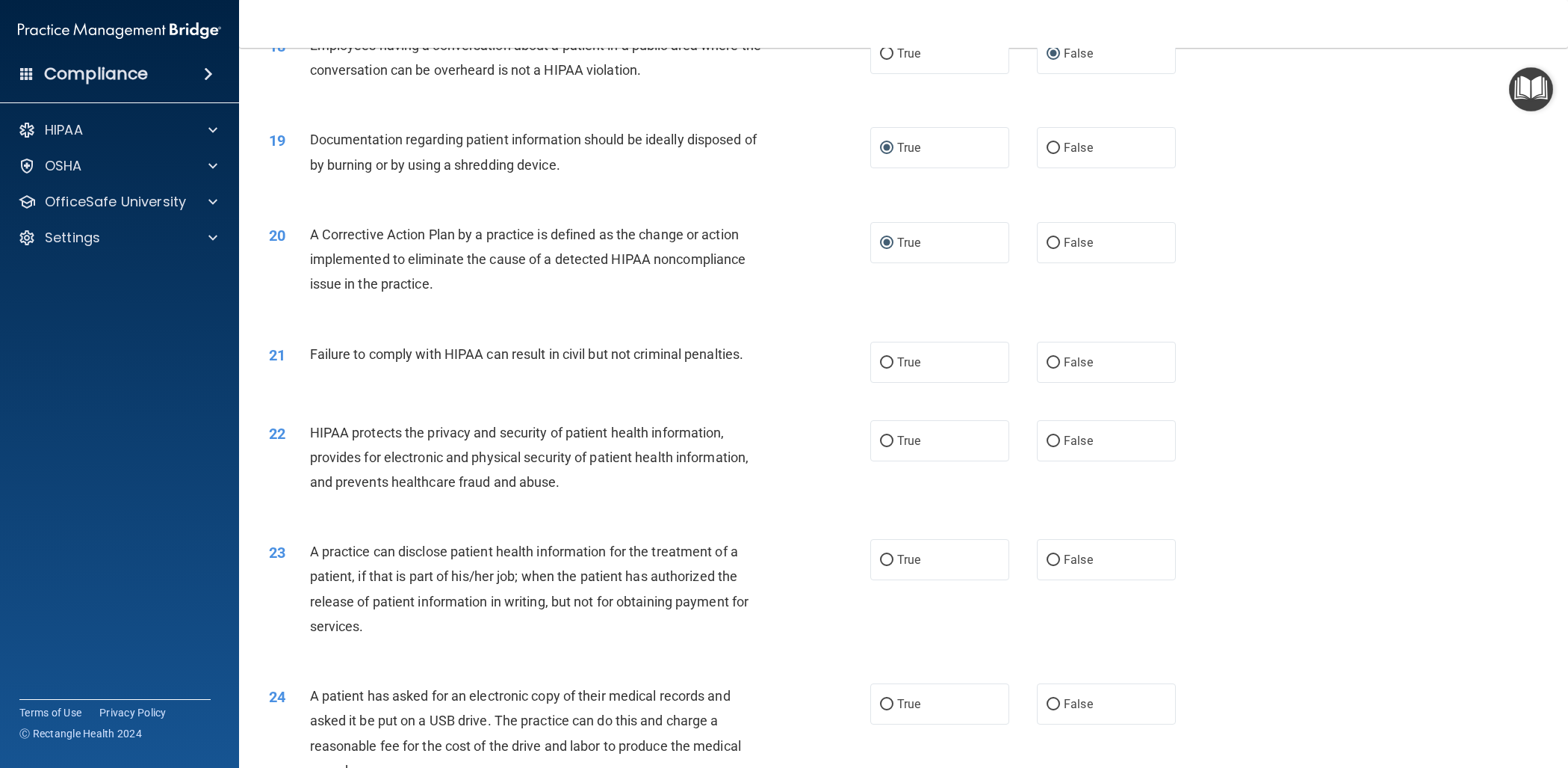
scroll to position [1755, 0]
click at [1054, 360] on input "False" at bounding box center [1054, 358] width 13 height 11
radio input "true"
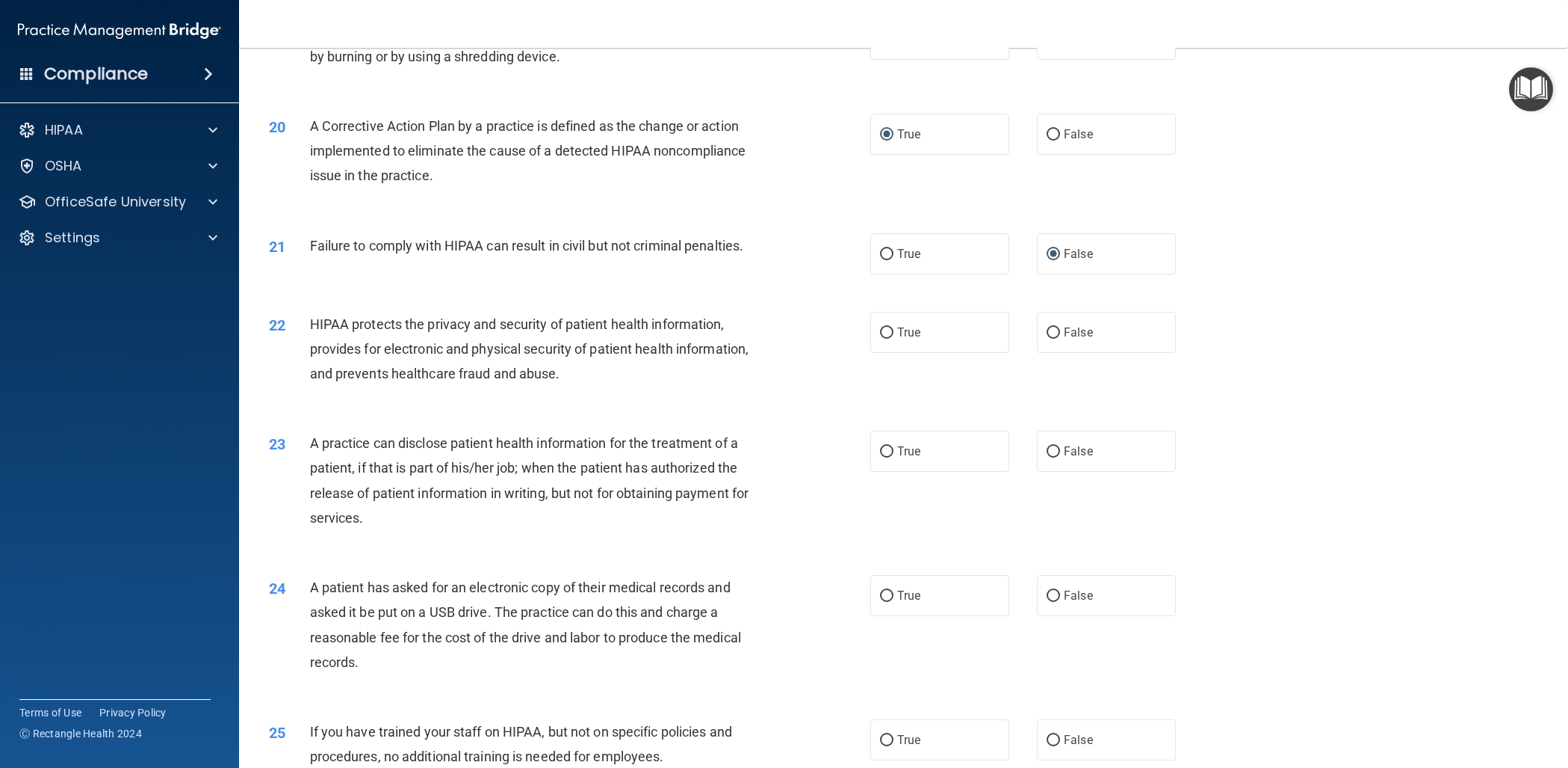
scroll to position [1865, 0]
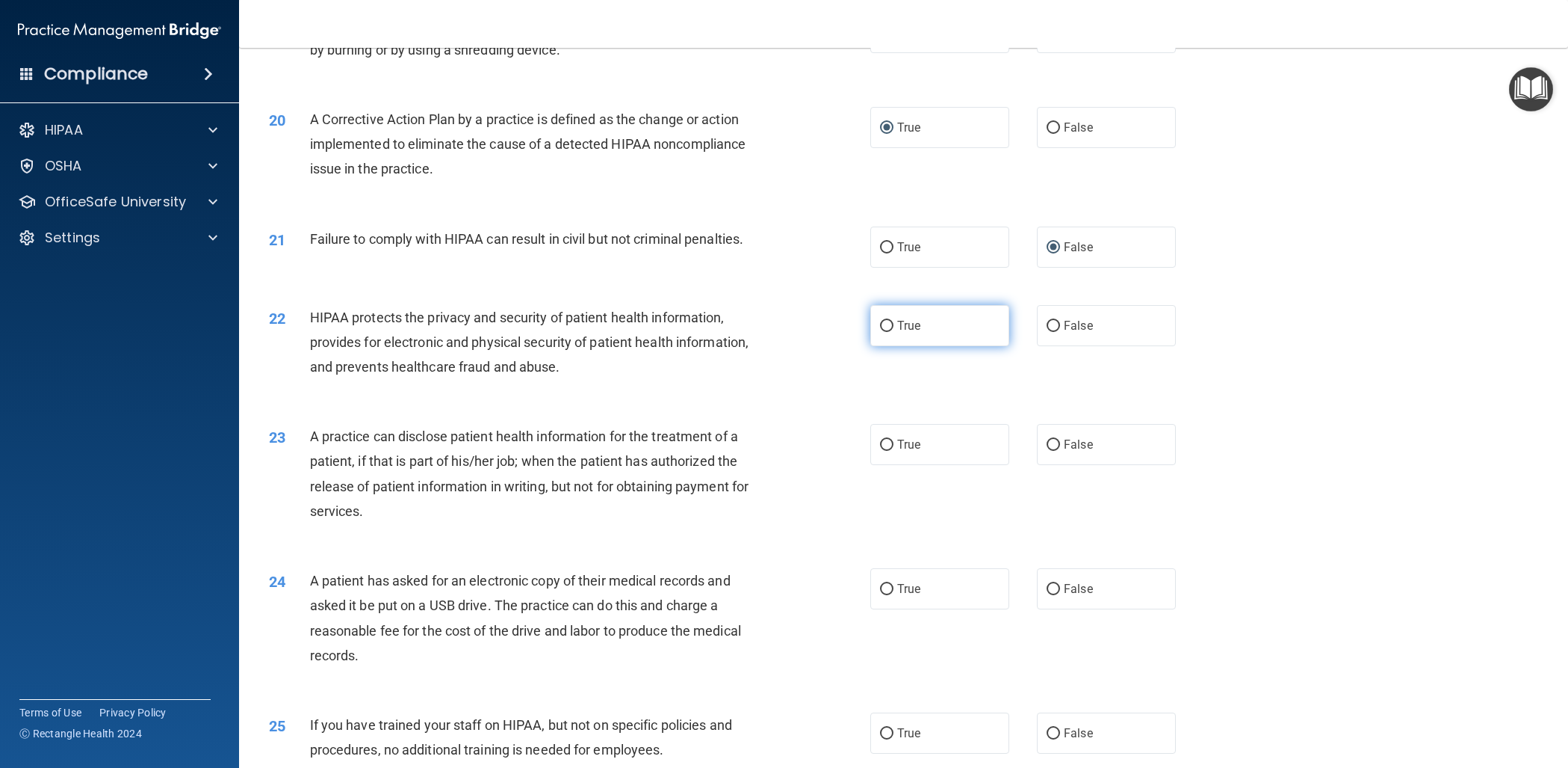
click at [884, 323] on input "True" at bounding box center [887, 326] width 13 height 11
radio input "true"
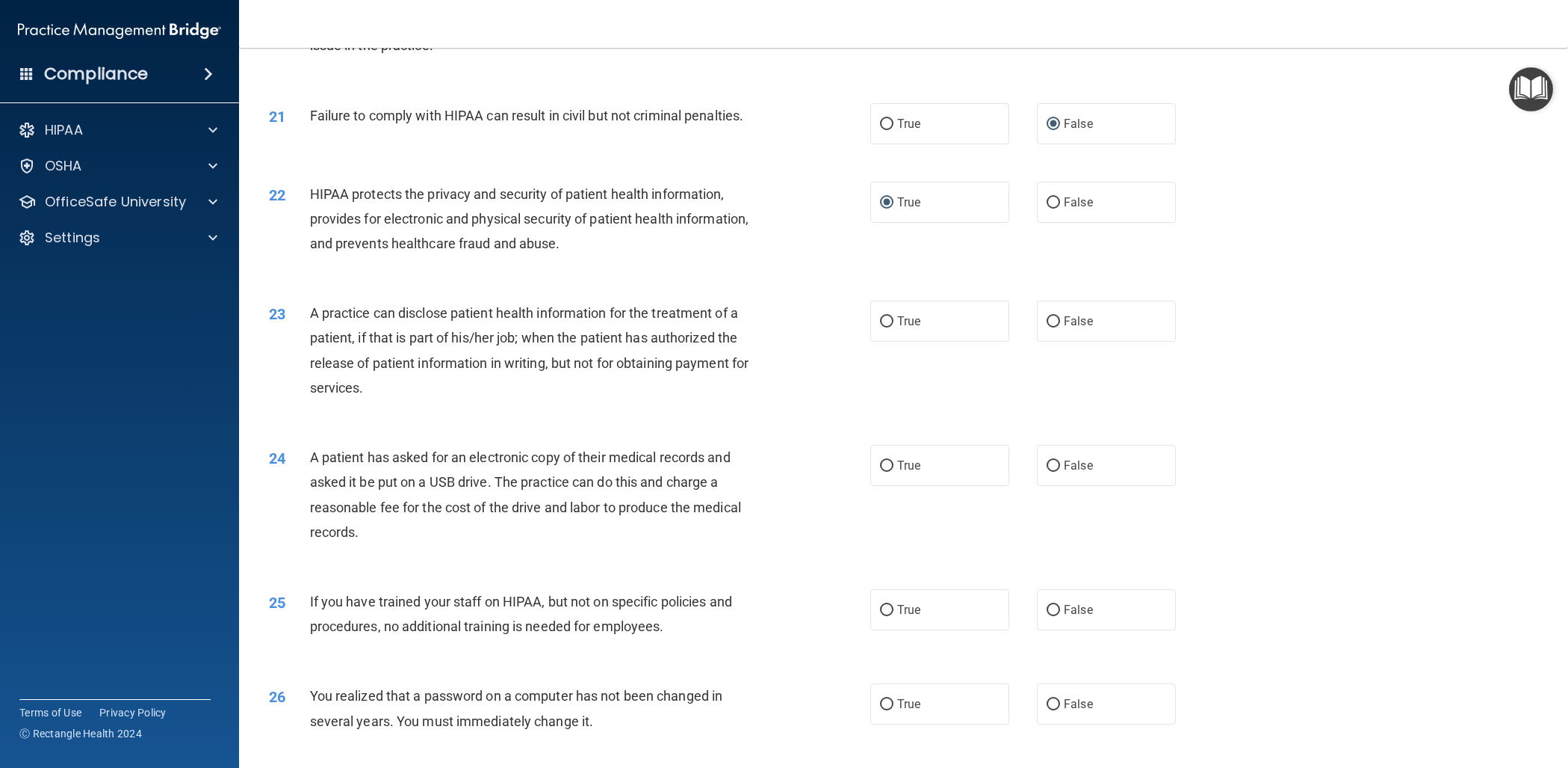
scroll to position [1992, 0]
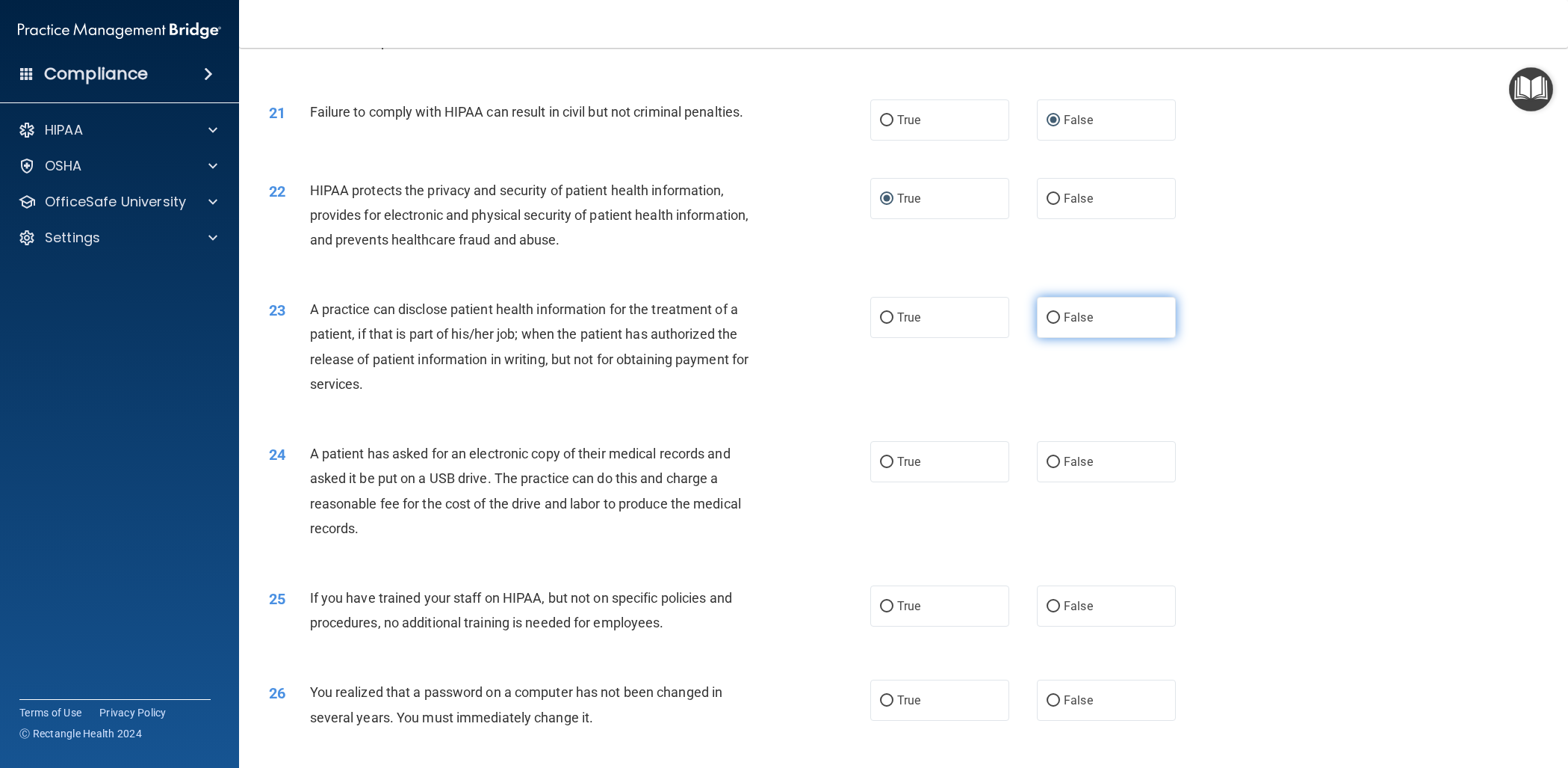
click at [1057, 318] on input "False" at bounding box center [1054, 318] width 13 height 11
radio input "true"
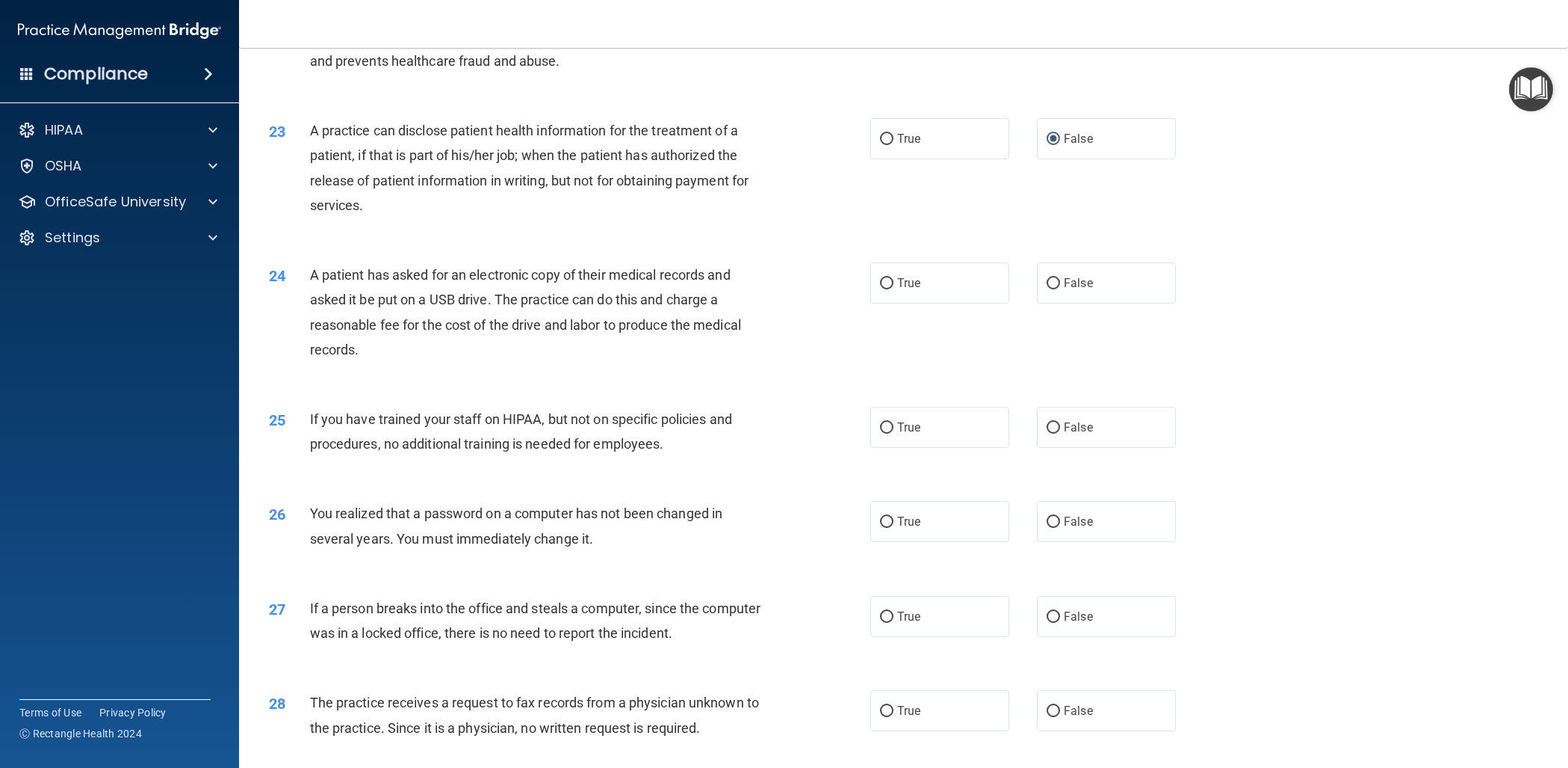
scroll to position [2174, 0]
click at [883, 279] on input "True" at bounding box center [887, 281] width 13 height 11
radio input "true"
click at [1052, 426] on input "False" at bounding box center [1054, 425] width 13 height 11
radio input "true"
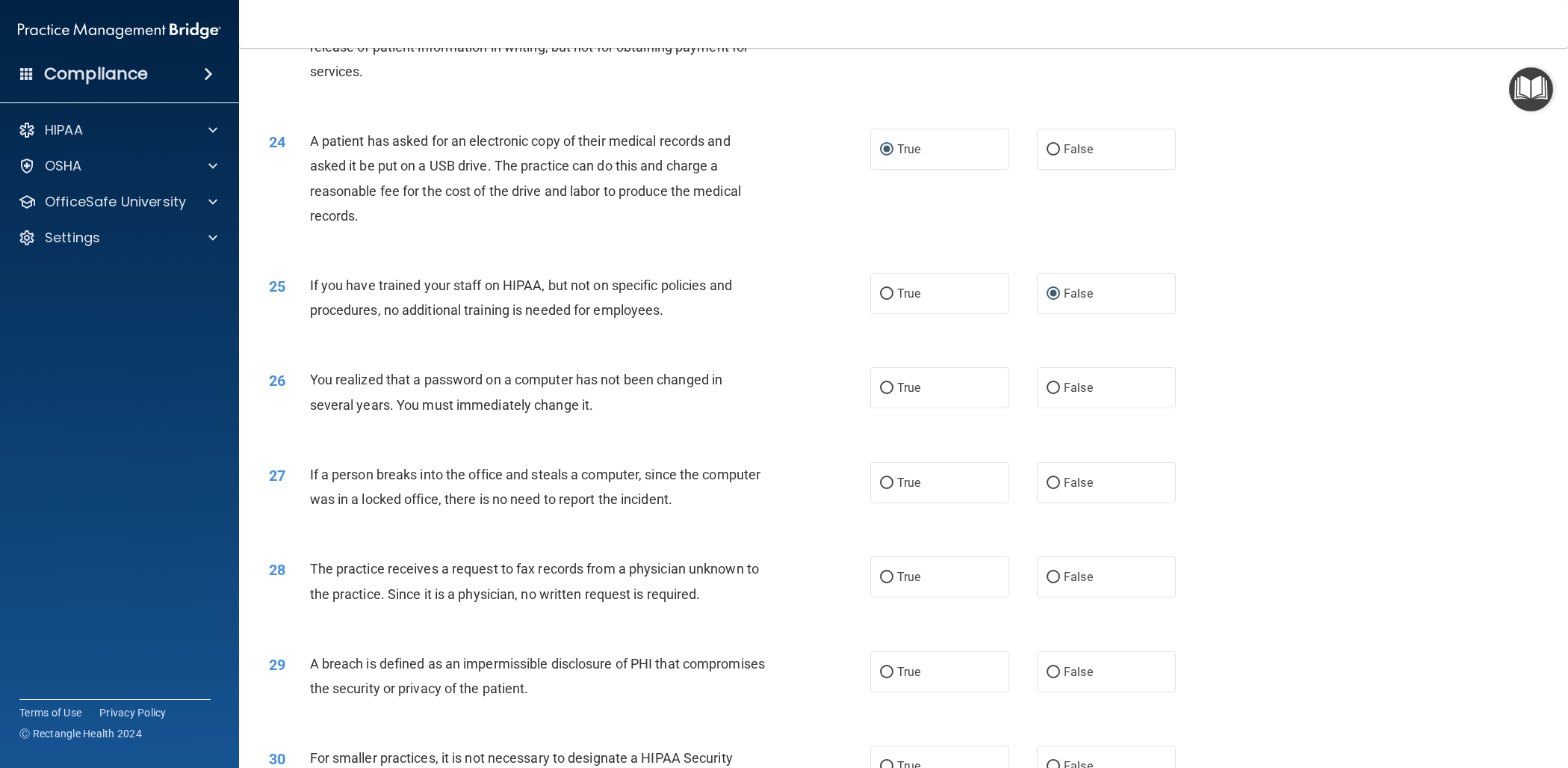
scroll to position [2306, 0]
click at [887, 386] on input "True" at bounding box center [887, 387] width 13 height 11
radio input "true"
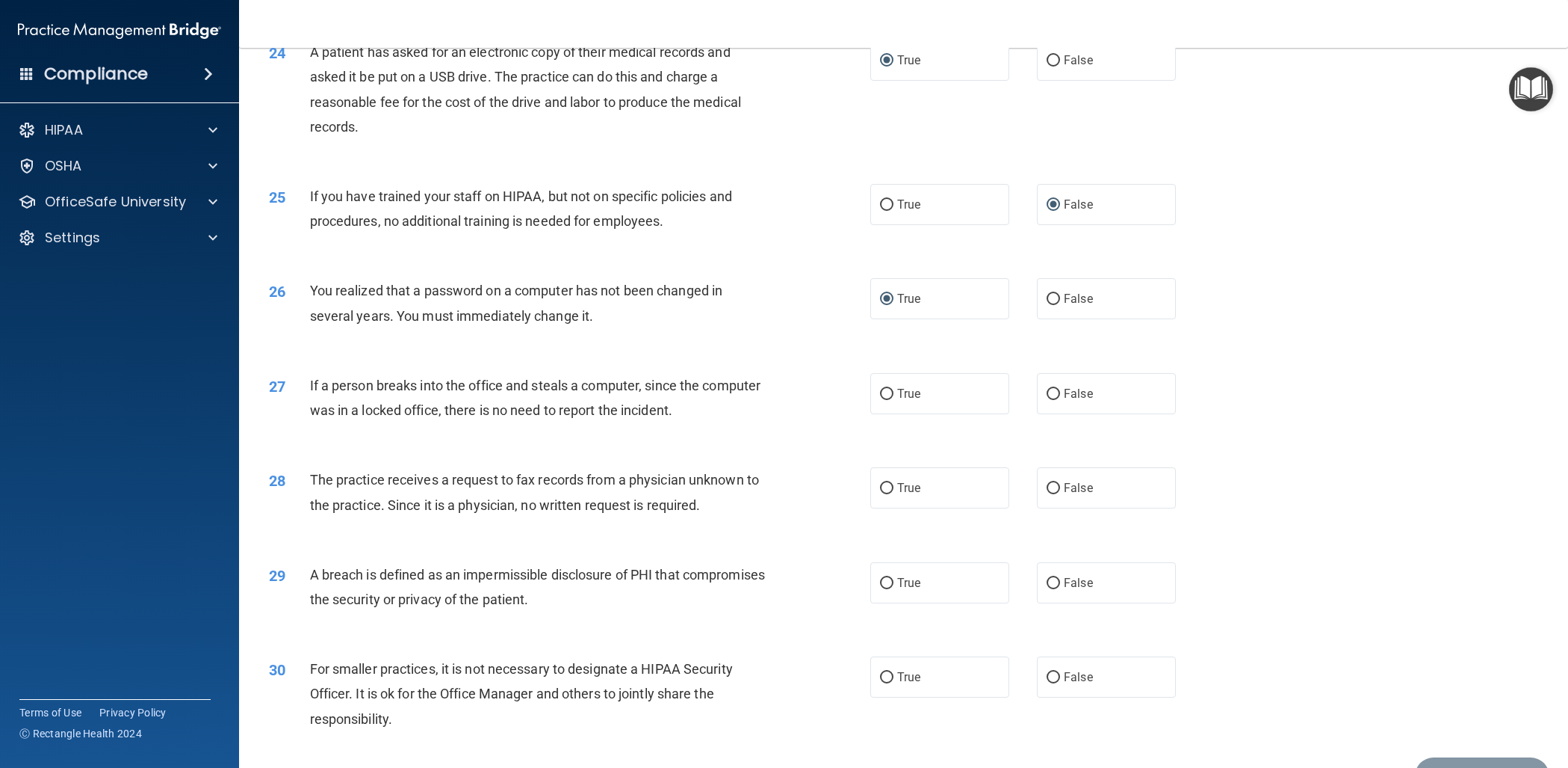
scroll to position [2398, 0]
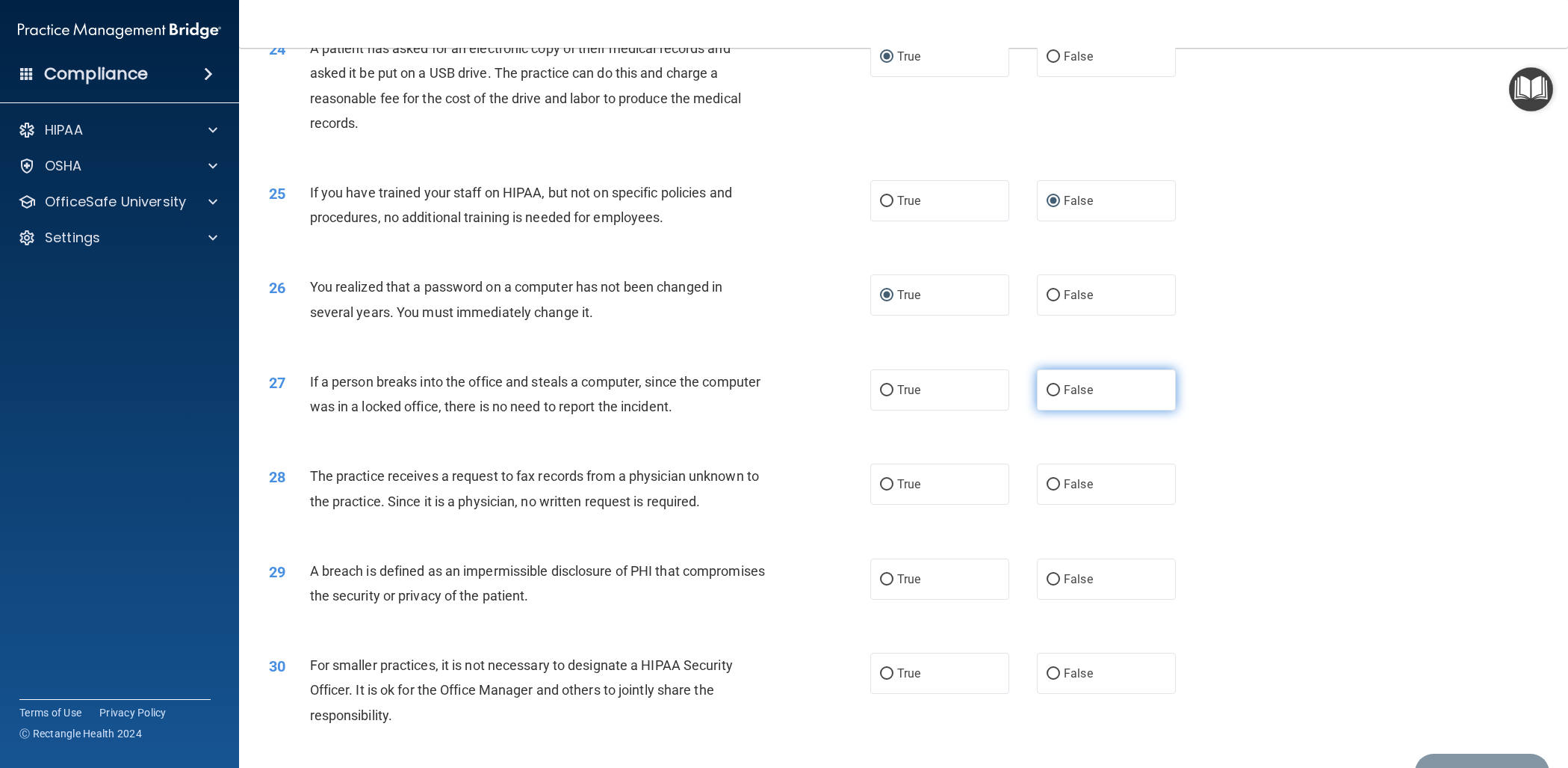
click at [1057, 389] on input "False" at bounding box center [1054, 390] width 13 height 11
radio input "true"
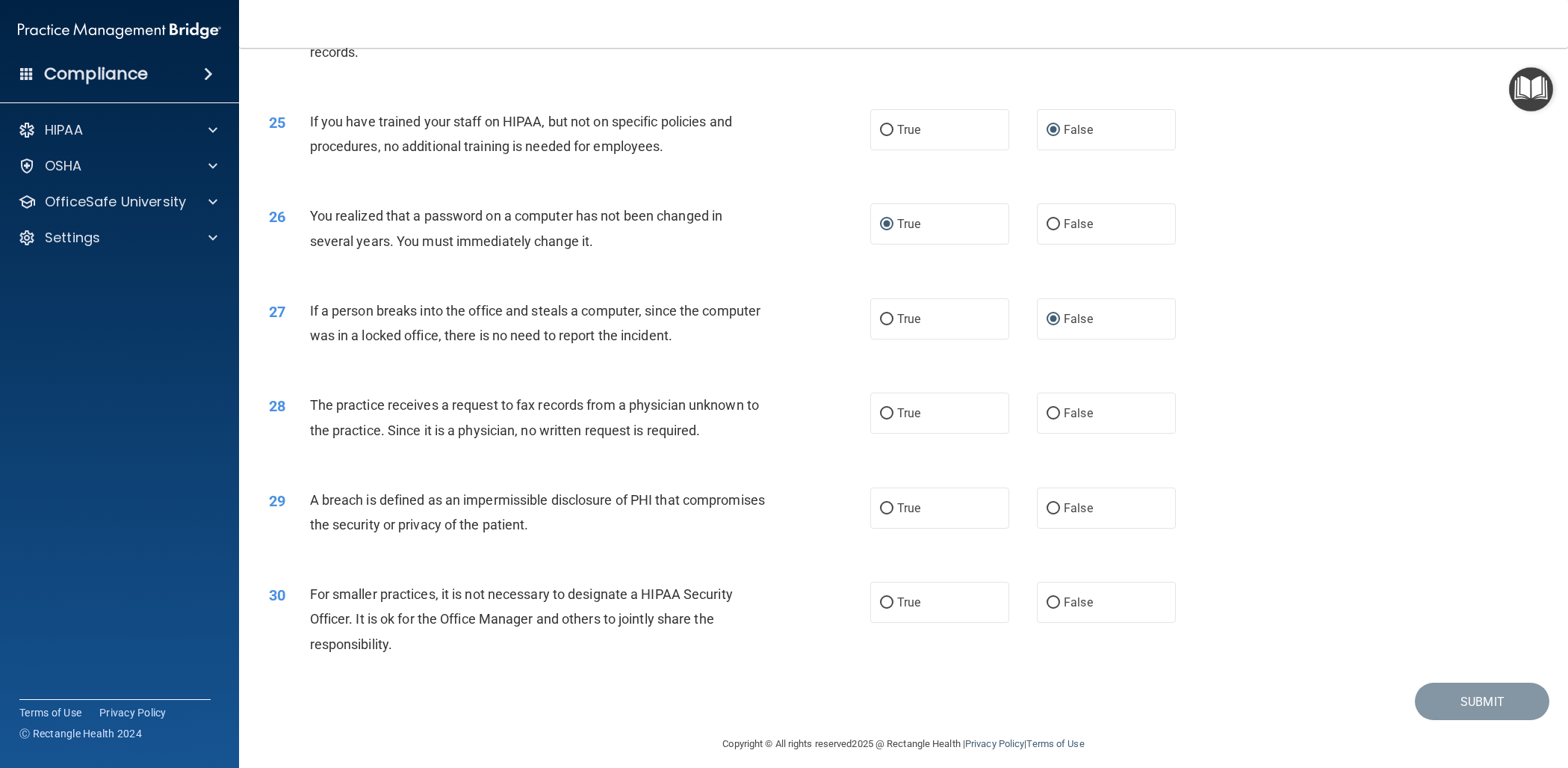
scroll to position [2481, 0]
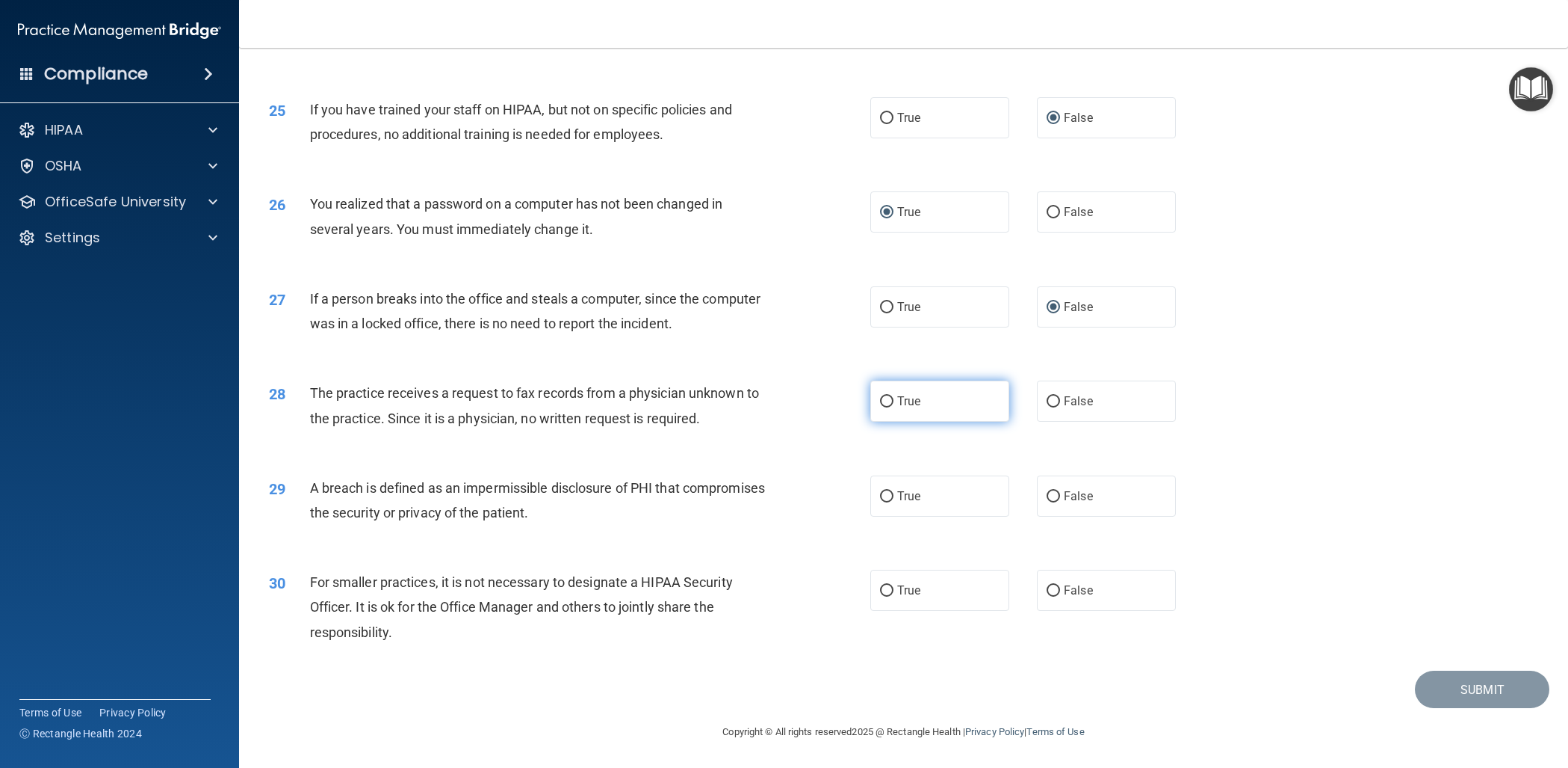
click at [886, 400] on input "True" at bounding box center [887, 401] width 13 height 11
radio input "true"
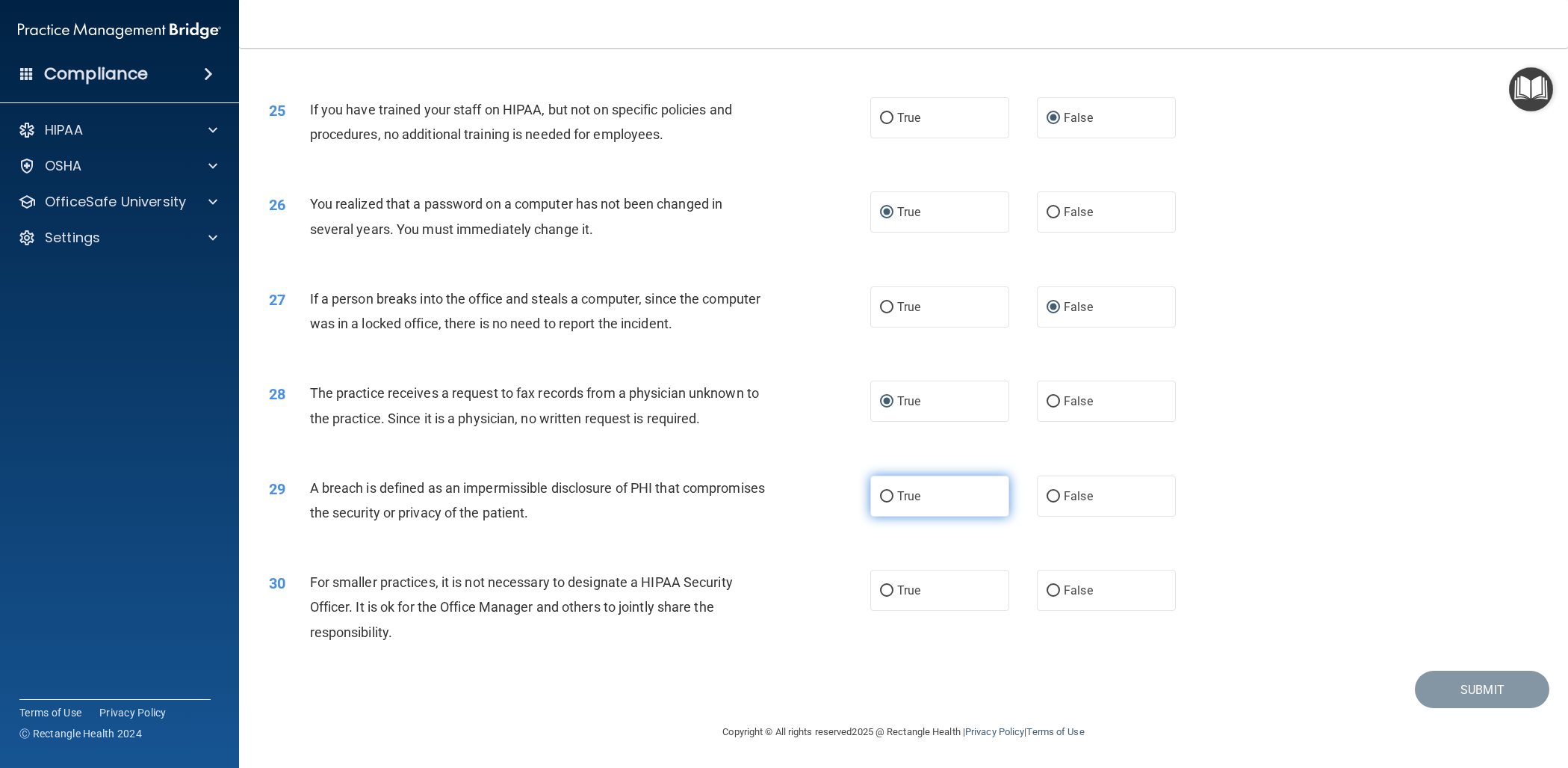
click at [887, 495] on input "True" at bounding box center [887, 496] width 13 height 11
radio input "true"
click at [1054, 587] on input "False" at bounding box center [1054, 590] width 13 height 11
radio input "true"
click at [1479, 685] on button "Submit" at bounding box center [1482, 690] width 135 height 38
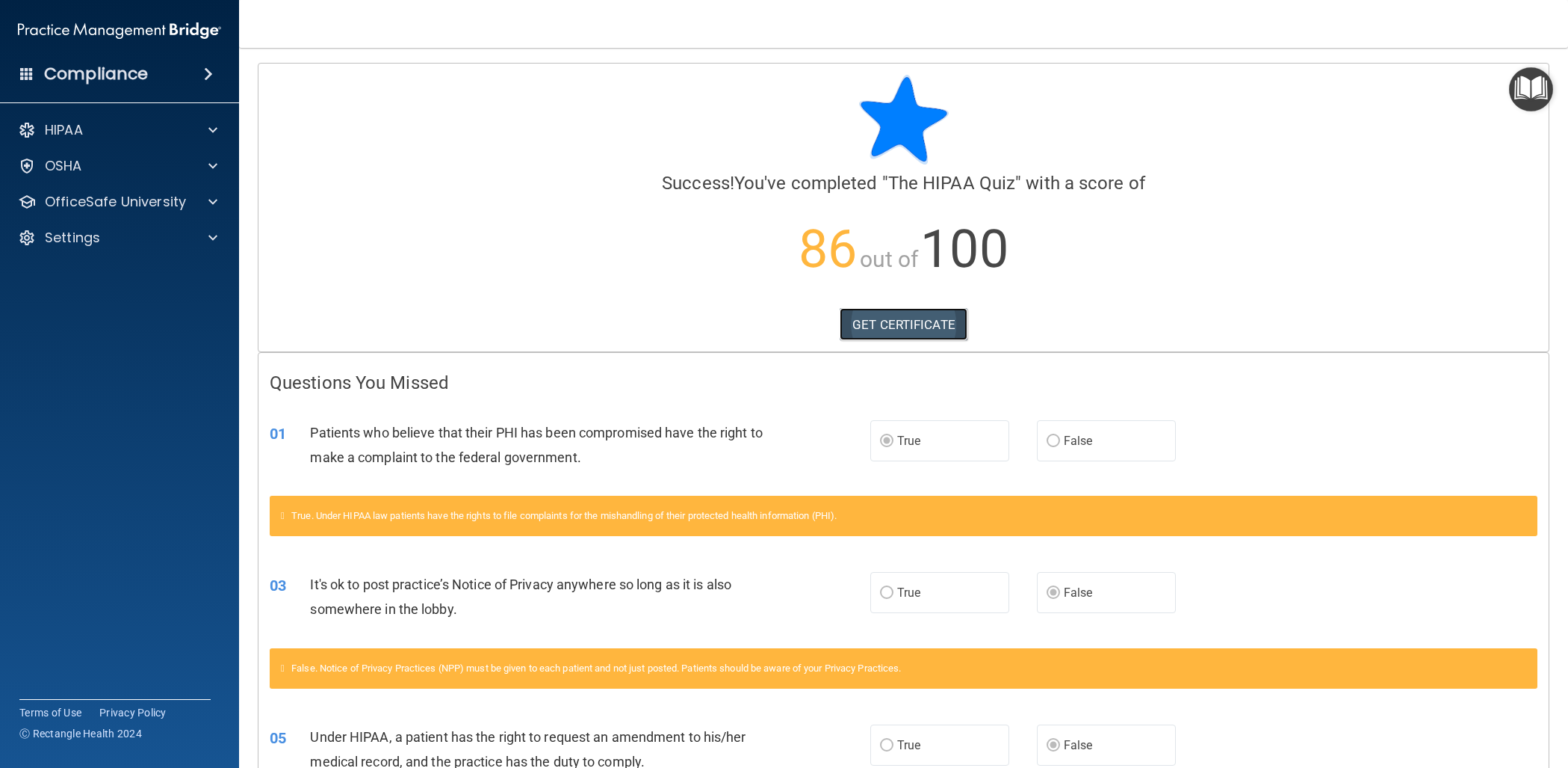
click at [887, 322] on link "GET CERTIFICATE" at bounding box center [904, 324] width 128 height 33
